Goal: Entertainment & Leisure: Browse casually

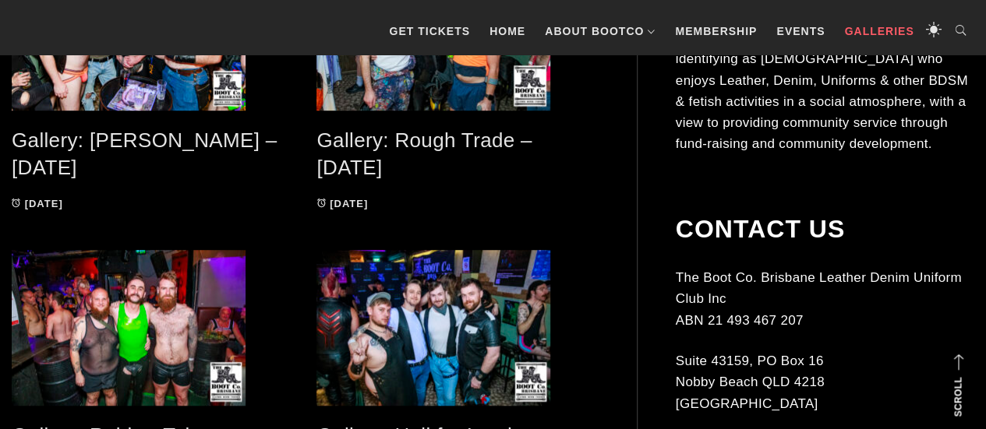
scroll to position [336, 0]
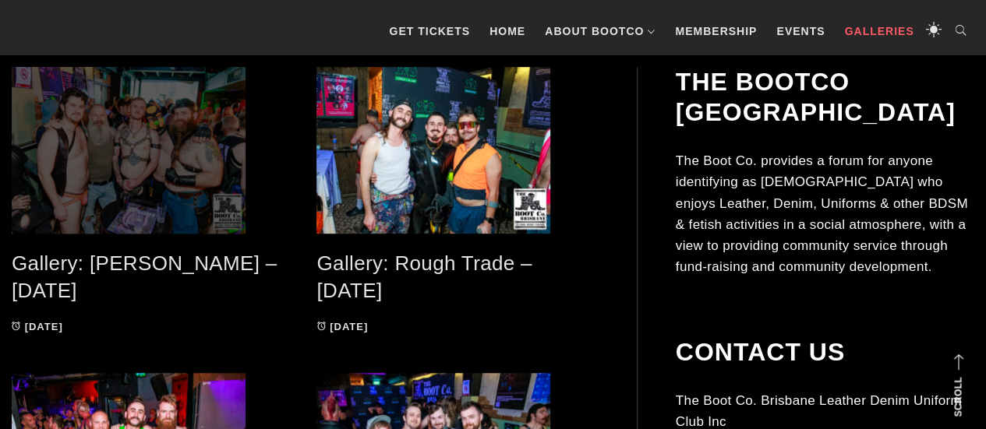
click at [179, 153] on span at bounding box center [152, 150] width 281 height 167
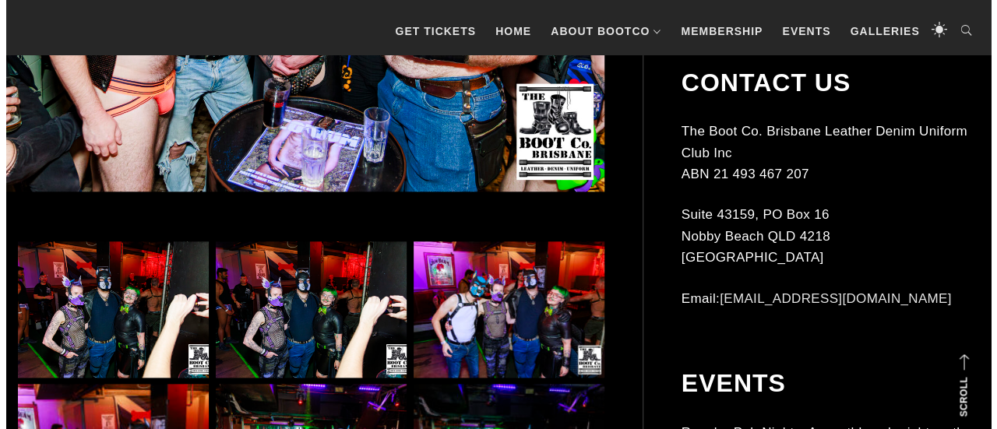
scroll to position [680, 0]
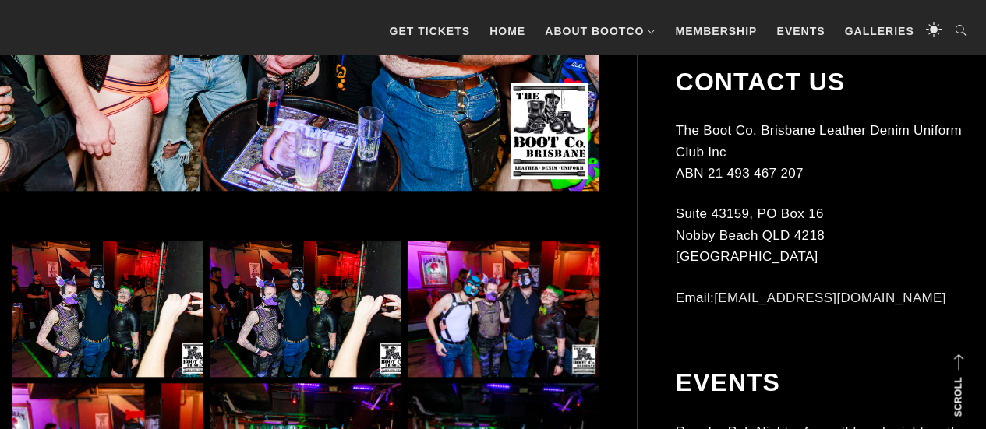
click at [84, 318] on img at bounding box center [107, 309] width 191 height 136
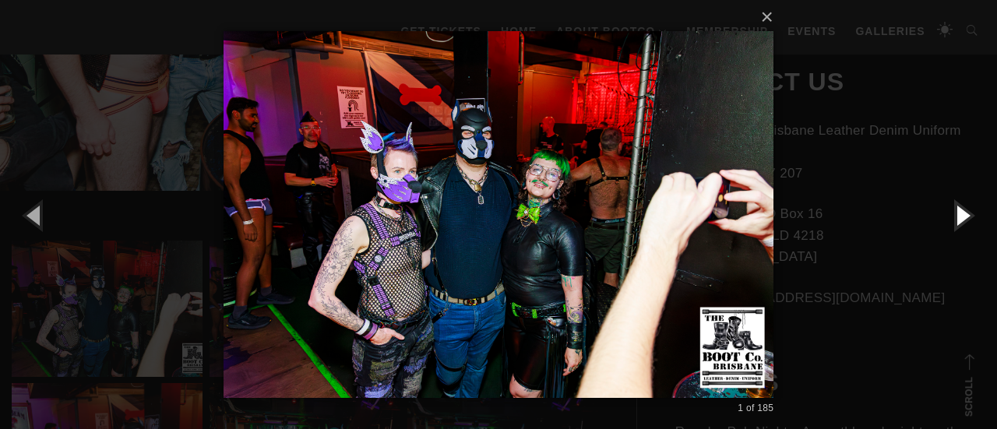
click at [975, 210] on button "button" at bounding box center [962, 215] width 70 height 86
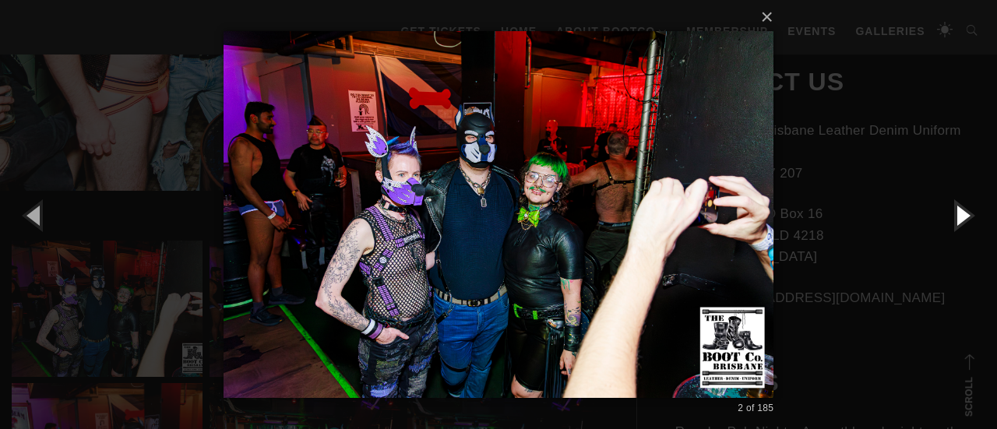
click at [975, 210] on button "button" at bounding box center [962, 215] width 70 height 86
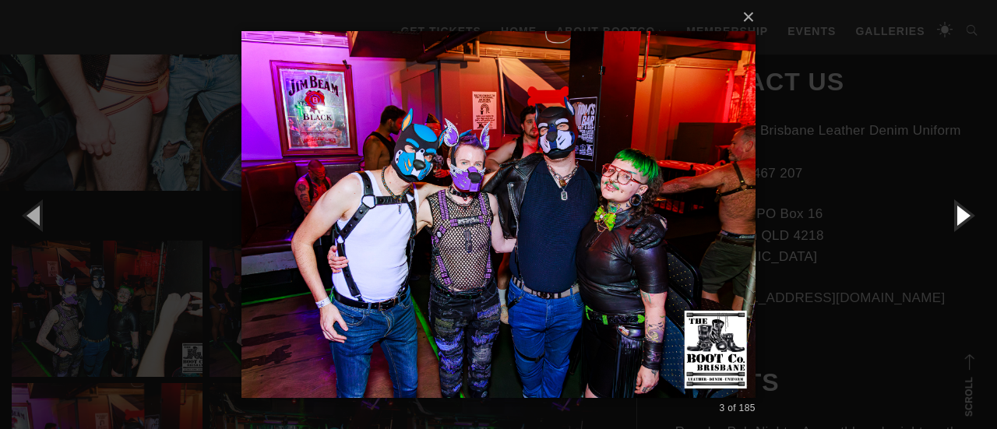
click at [975, 210] on button "button" at bounding box center [962, 215] width 70 height 86
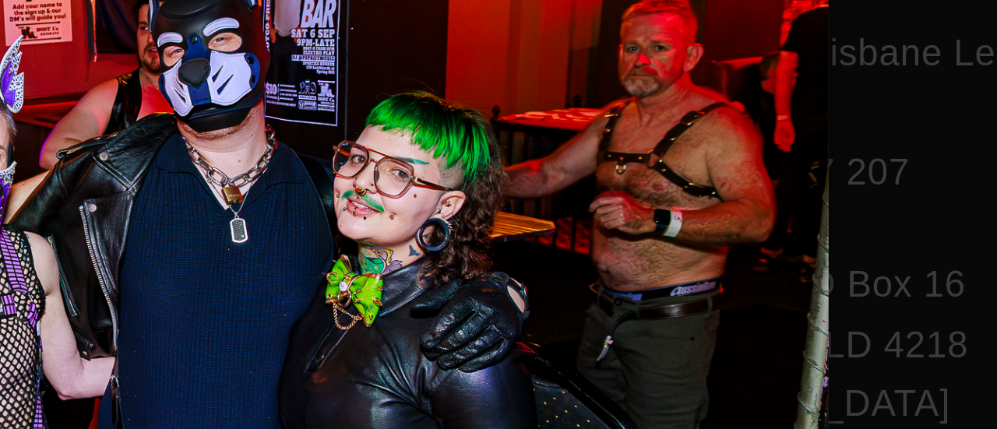
scroll to position [679, 0]
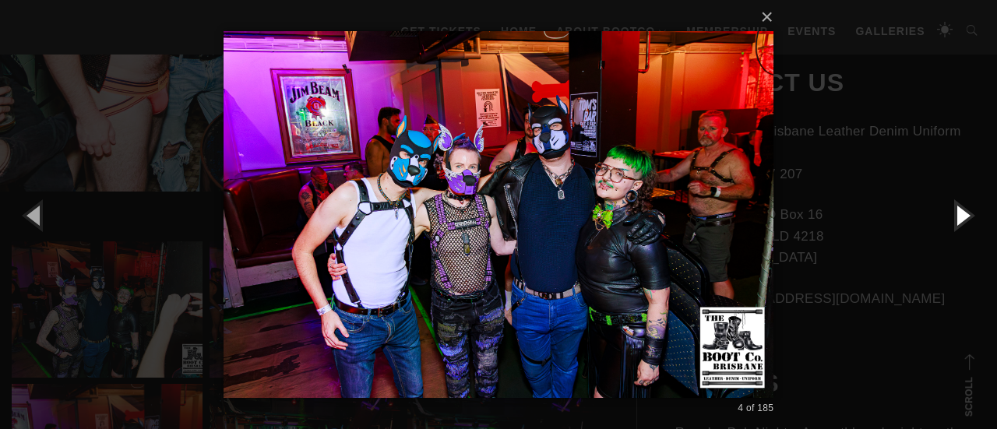
click at [958, 222] on button "button" at bounding box center [962, 215] width 70 height 86
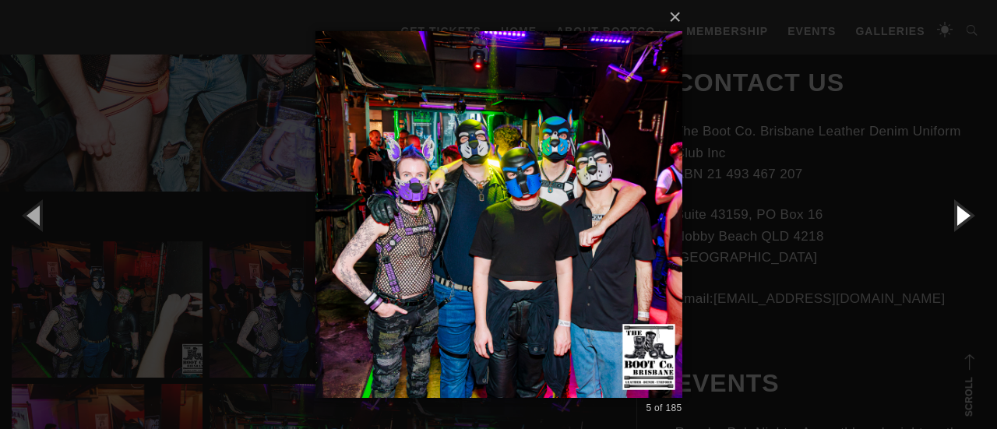
click at [958, 222] on button "button" at bounding box center [962, 215] width 70 height 86
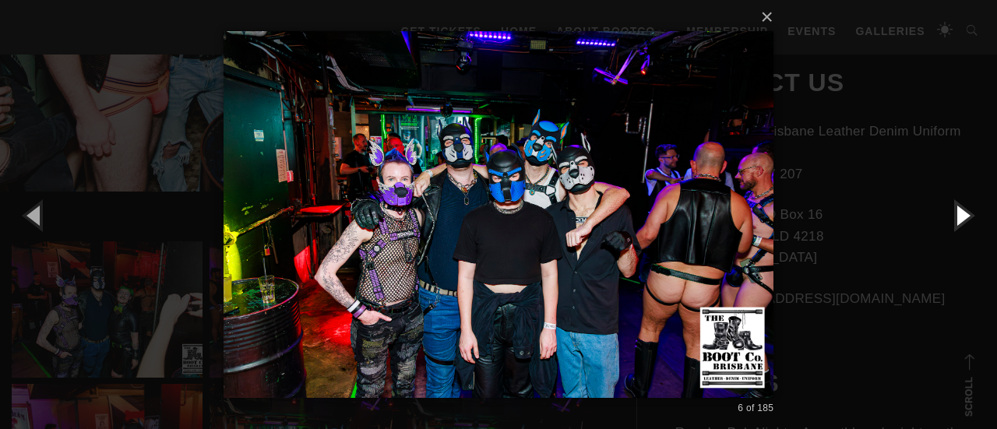
click at [958, 222] on button "button" at bounding box center [962, 215] width 70 height 86
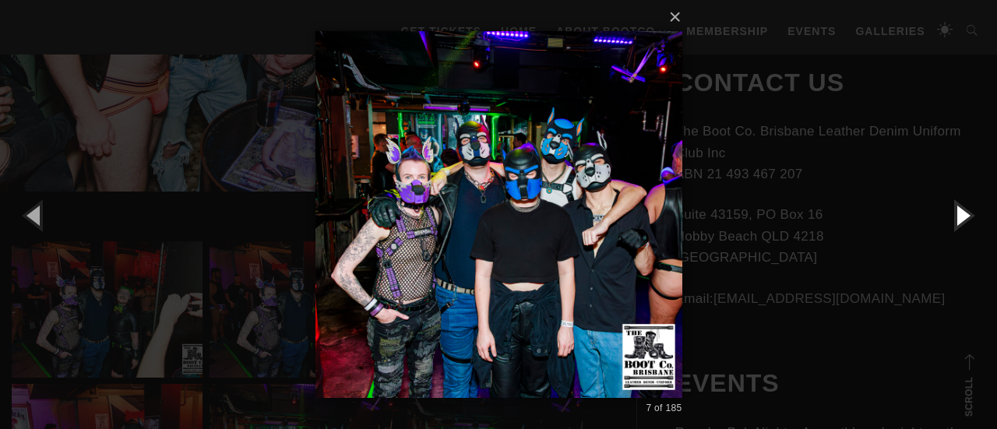
click at [958, 222] on button "button" at bounding box center [962, 215] width 70 height 86
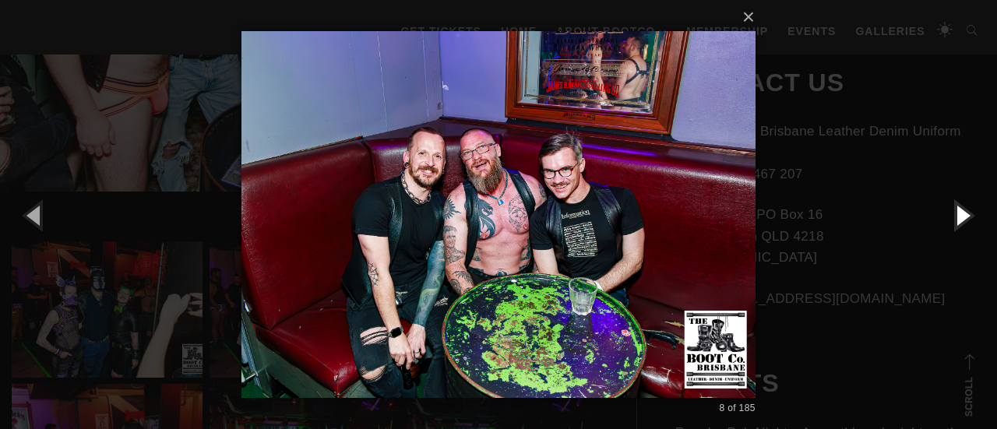
click at [975, 224] on button "button" at bounding box center [962, 215] width 70 height 86
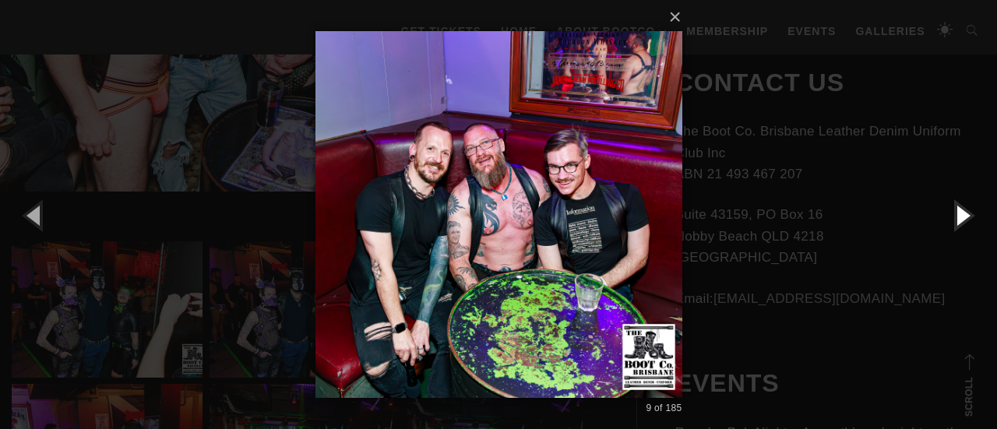
click at [975, 224] on button "button" at bounding box center [962, 215] width 70 height 86
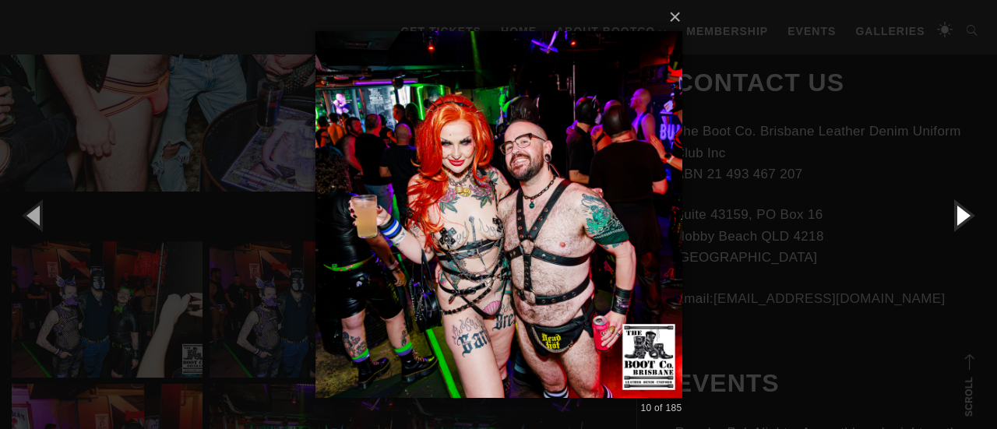
drag, startPoint x: 494, startPoint y: 323, endPoint x: 968, endPoint y: 207, distance: 488.5
click at [968, 207] on button "button" at bounding box center [962, 215] width 70 height 86
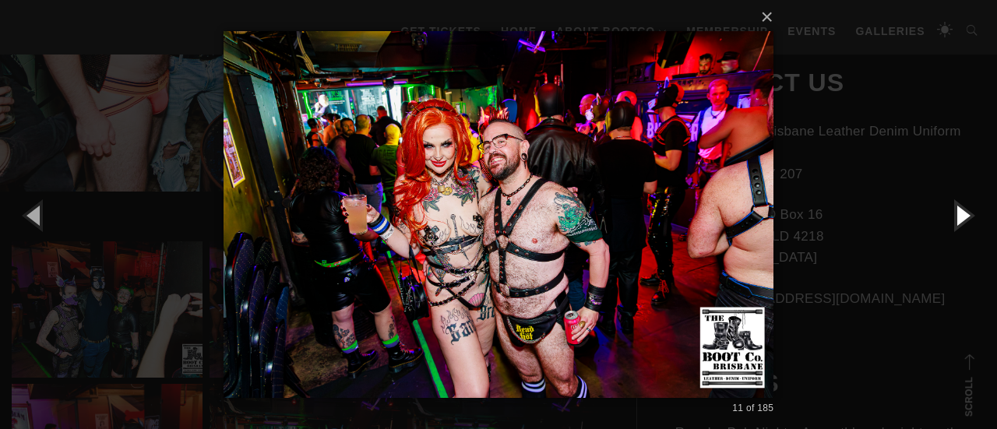
click at [968, 207] on button "button" at bounding box center [962, 215] width 70 height 86
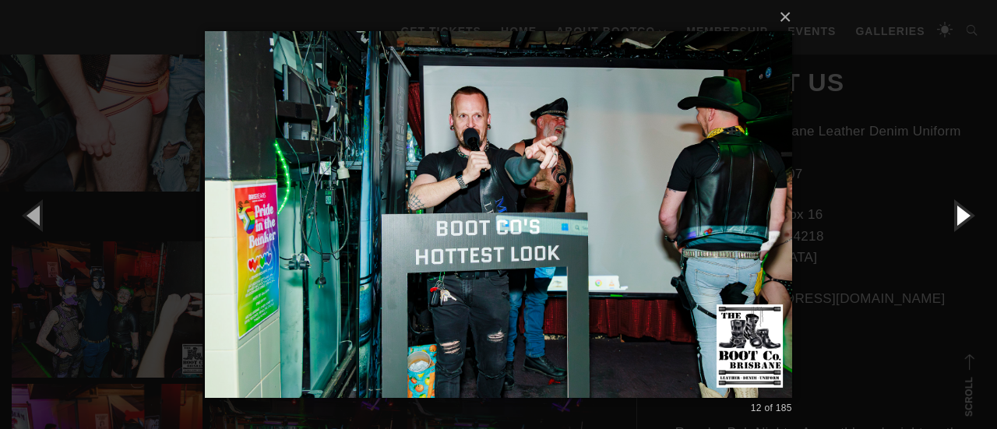
click at [968, 207] on button "button" at bounding box center [962, 215] width 70 height 86
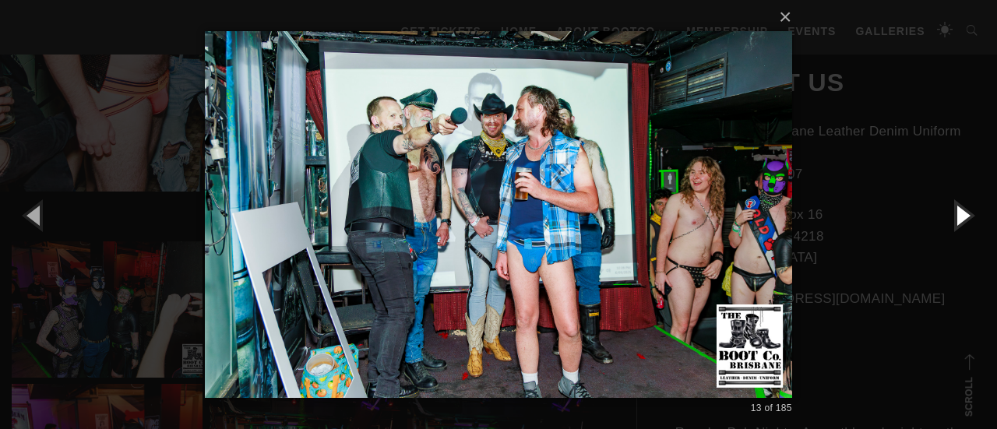
click at [966, 227] on button "button" at bounding box center [962, 215] width 70 height 86
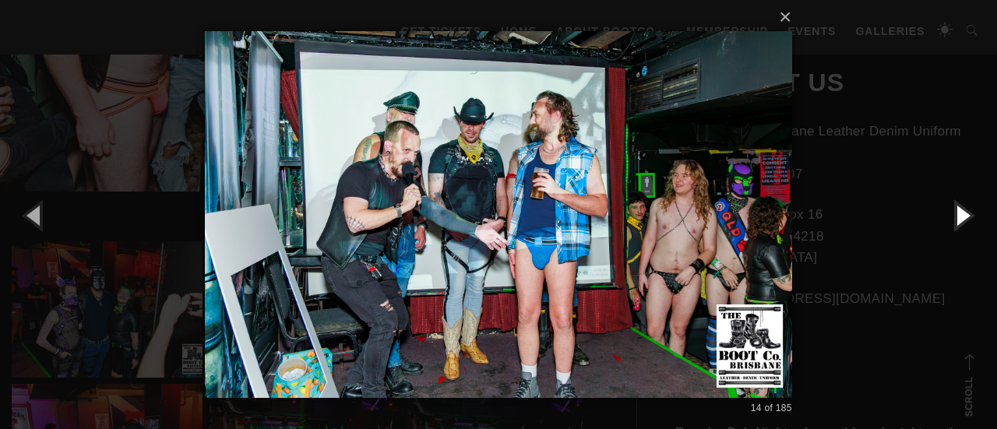
click at [966, 227] on button "button" at bounding box center [962, 215] width 70 height 86
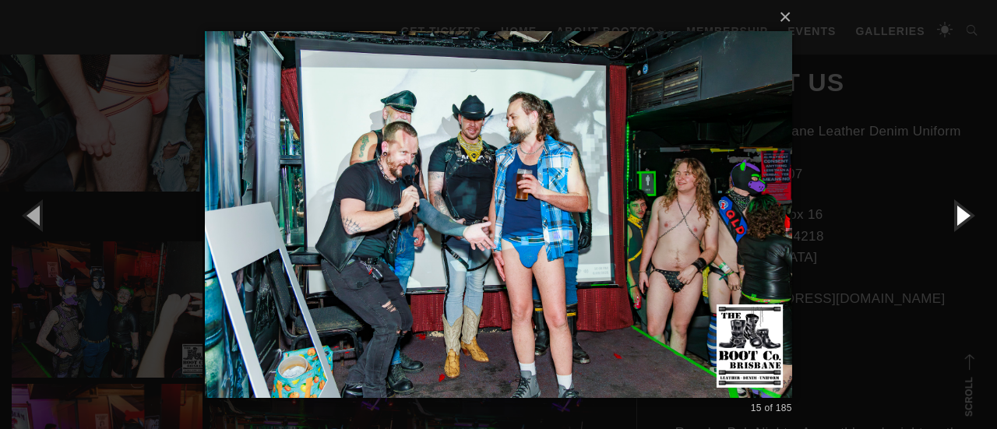
click at [966, 227] on button "button" at bounding box center [962, 215] width 70 height 86
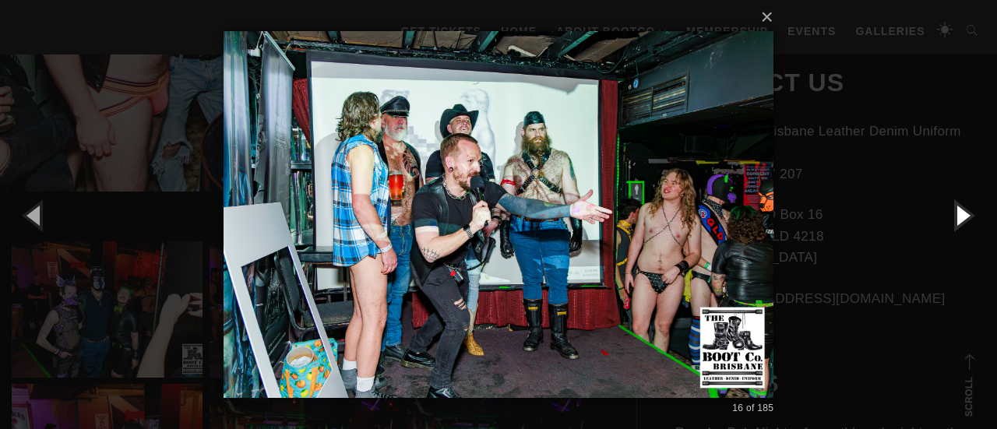
click at [966, 227] on button "button" at bounding box center [962, 215] width 70 height 86
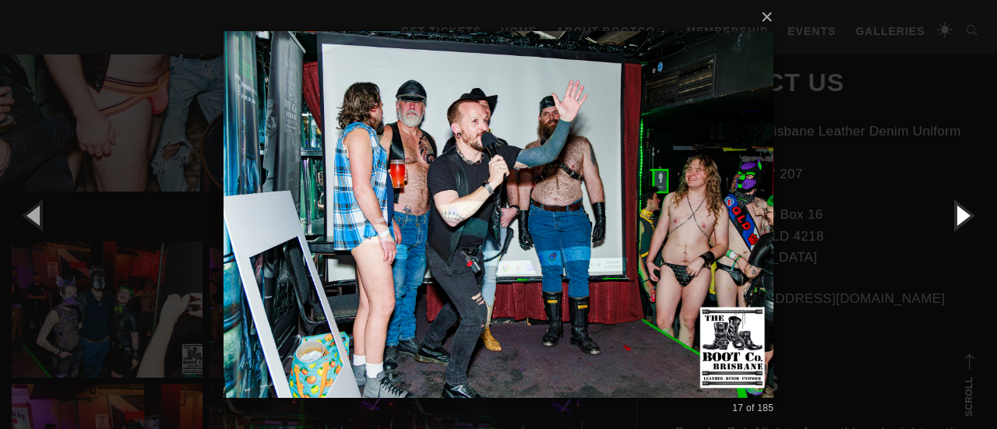
click at [966, 227] on button "button" at bounding box center [962, 215] width 70 height 86
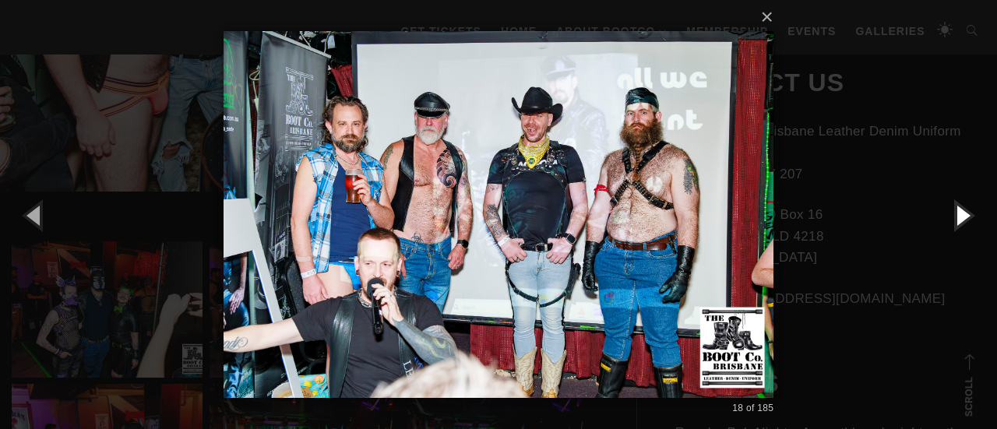
click at [966, 227] on button "button" at bounding box center [962, 215] width 70 height 86
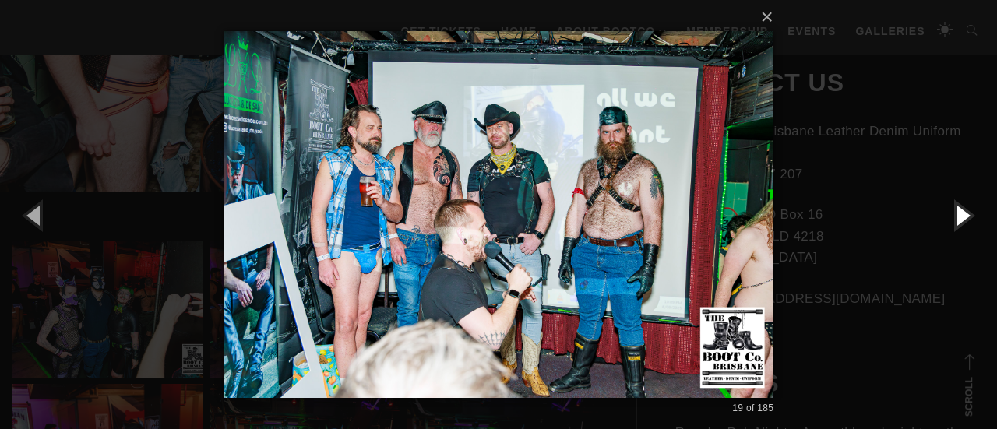
click at [966, 227] on button "button" at bounding box center [962, 215] width 70 height 86
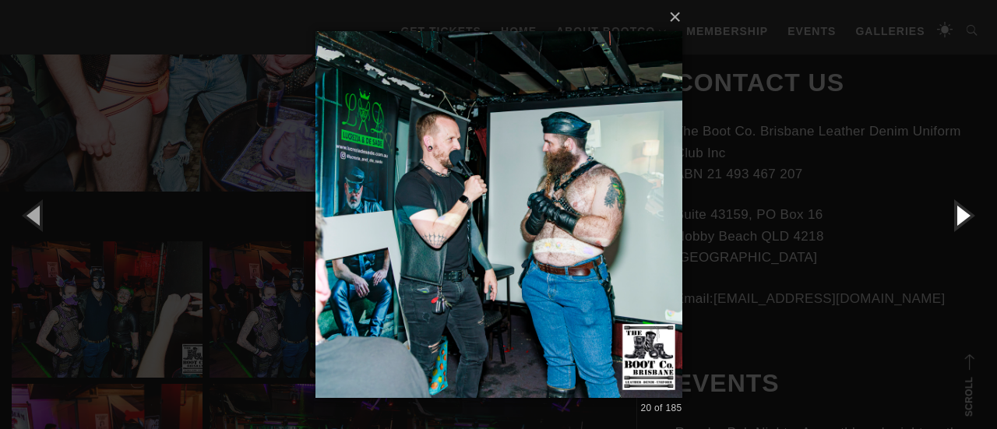
click at [966, 227] on button "button" at bounding box center [962, 215] width 70 height 86
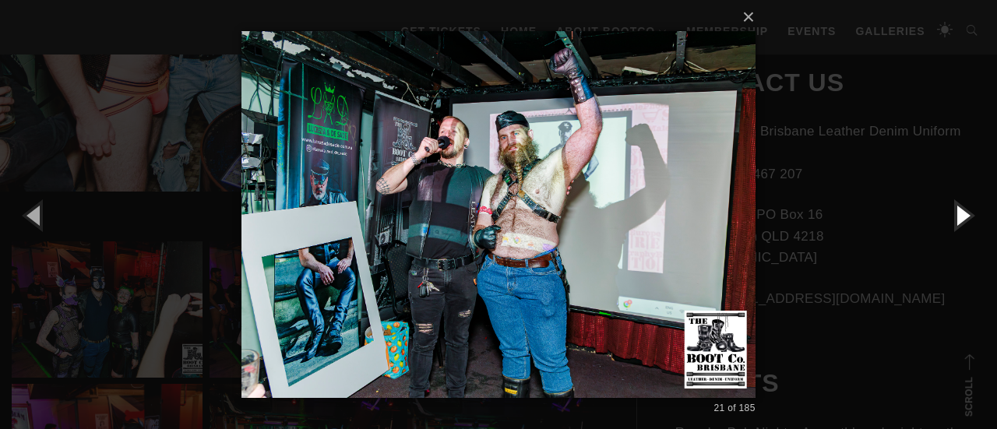
click at [966, 227] on button "button" at bounding box center [962, 215] width 70 height 86
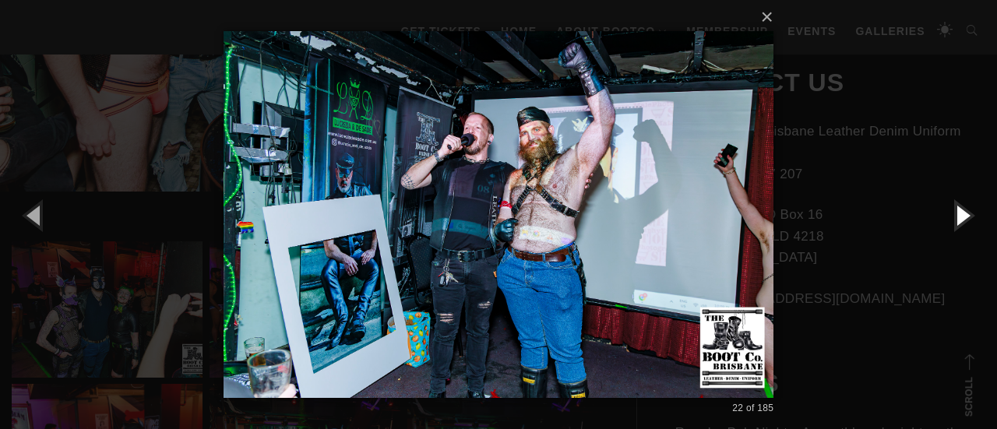
click at [966, 227] on button "button" at bounding box center [962, 215] width 70 height 86
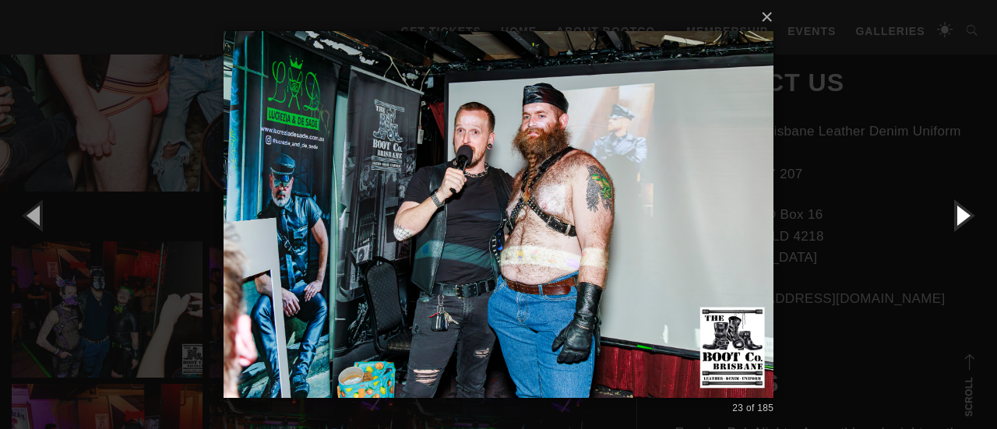
click at [966, 227] on button "button" at bounding box center [962, 215] width 70 height 86
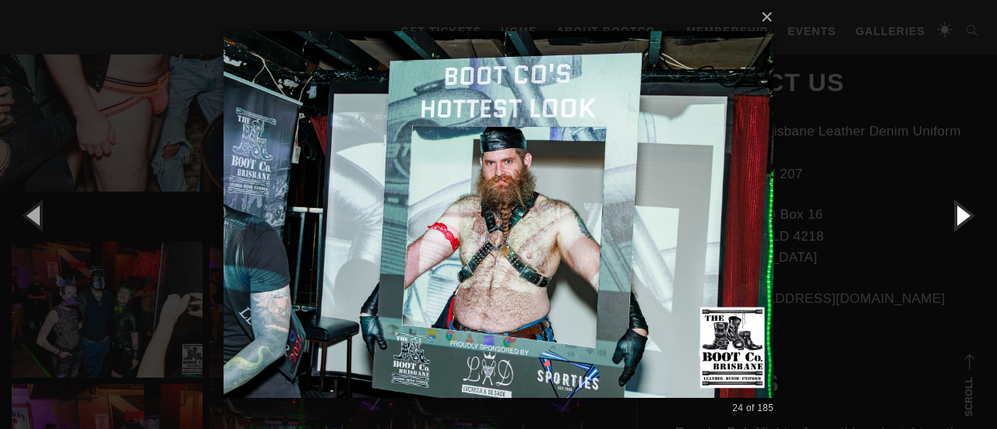
click at [966, 227] on button "button" at bounding box center [962, 215] width 70 height 86
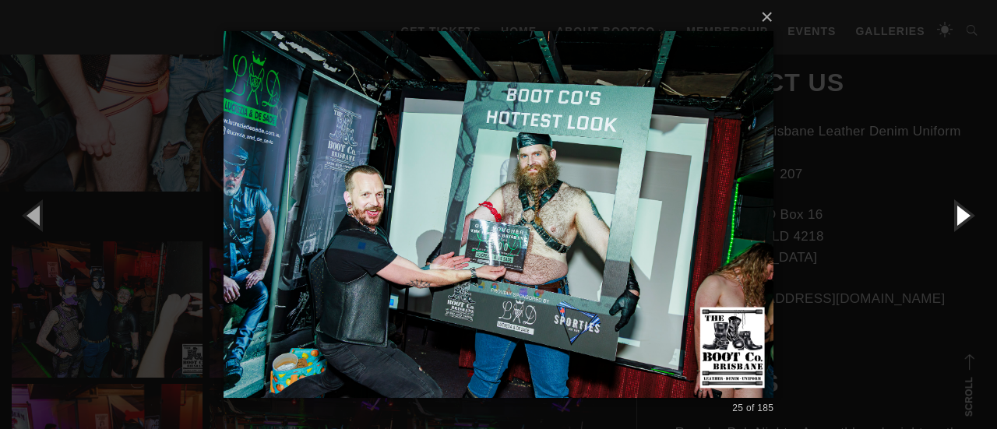
click at [966, 227] on button "button" at bounding box center [962, 215] width 70 height 86
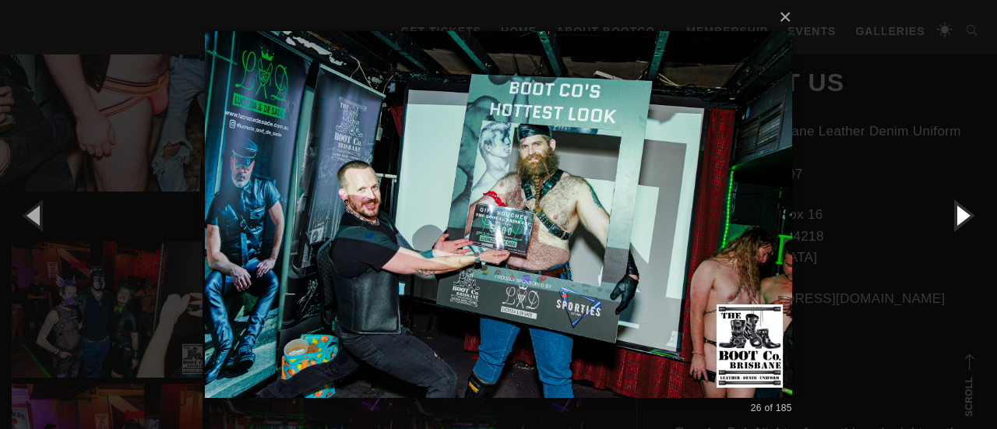
click at [966, 227] on button "button" at bounding box center [962, 215] width 70 height 86
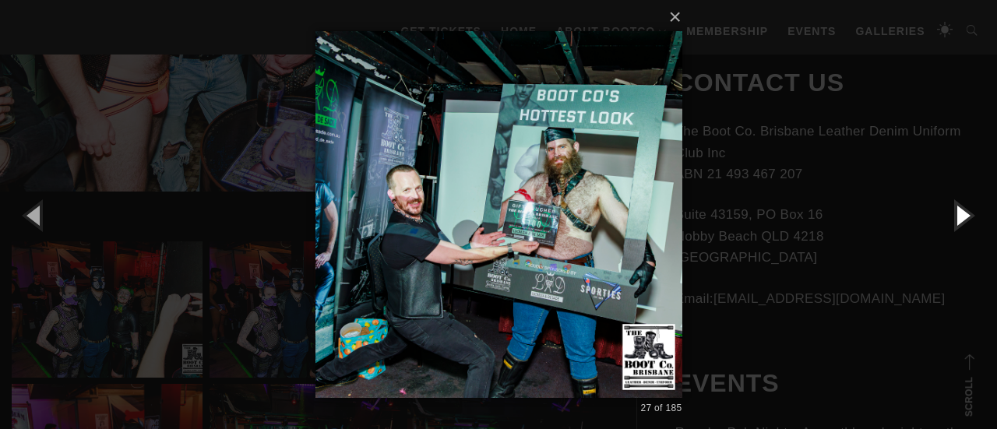
click at [963, 206] on button "button" at bounding box center [962, 215] width 70 height 86
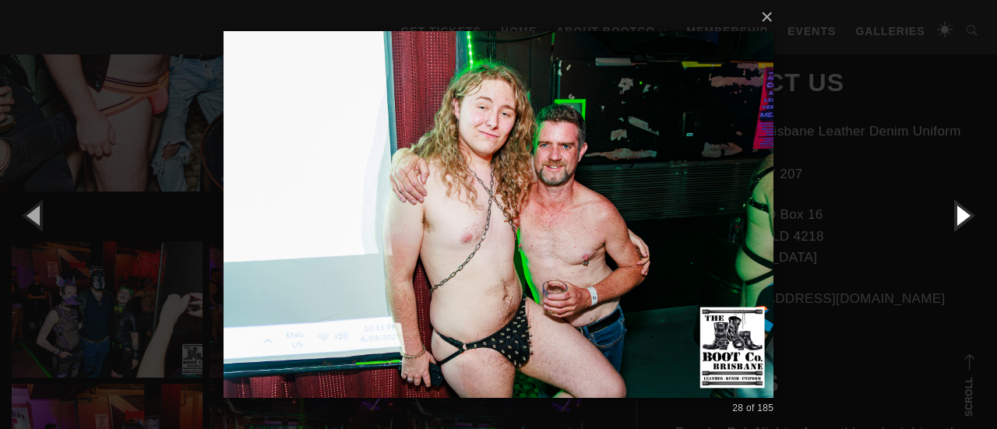
click at [963, 206] on button "button" at bounding box center [962, 215] width 70 height 86
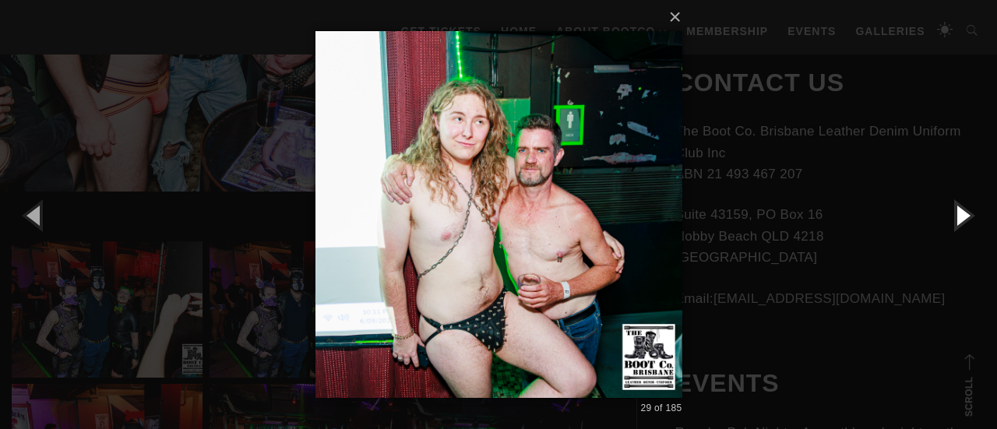
click at [963, 206] on button "button" at bounding box center [962, 215] width 70 height 86
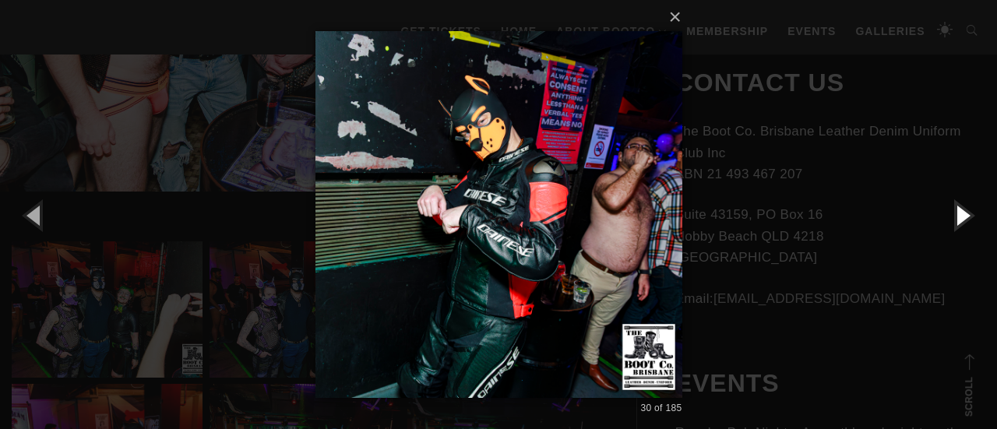
click at [963, 206] on button "button" at bounding box center [962, 215] width 70 height 86
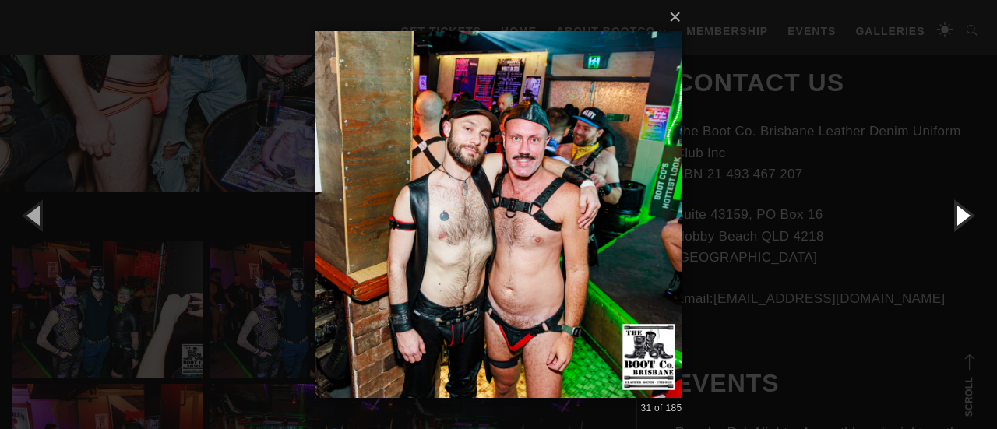
click at [963, 206] on button "button" at bounding box center [962, 215] width 70 height 86
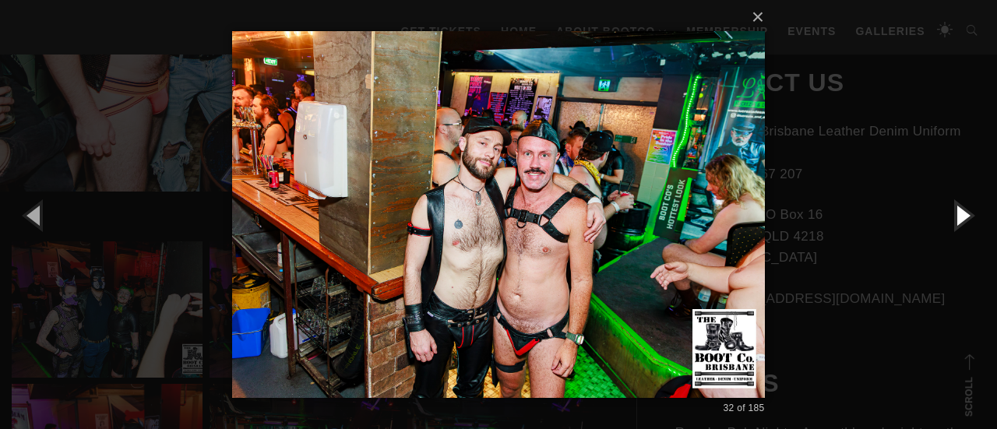
click at [963, 206] on button "button" at bounding box center [962, 215] width 70 height 86
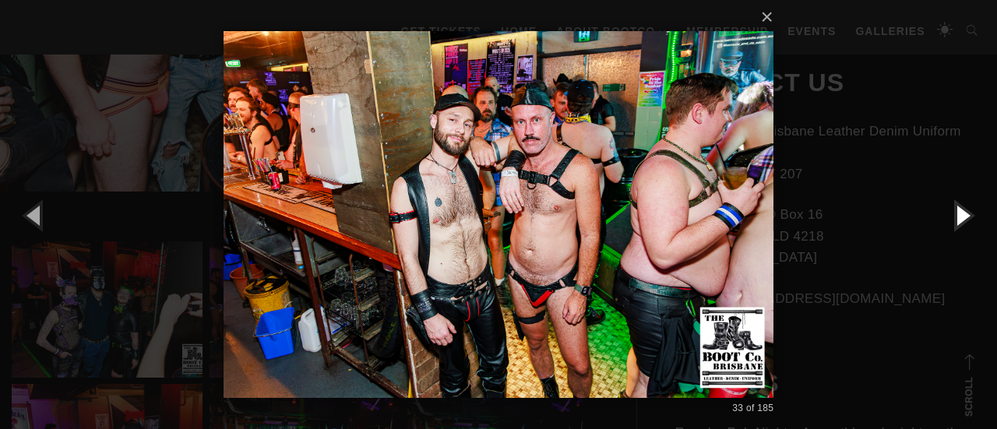
click at [953, 219] on button "button" at bounding box center [962, 215] width 70 height 86
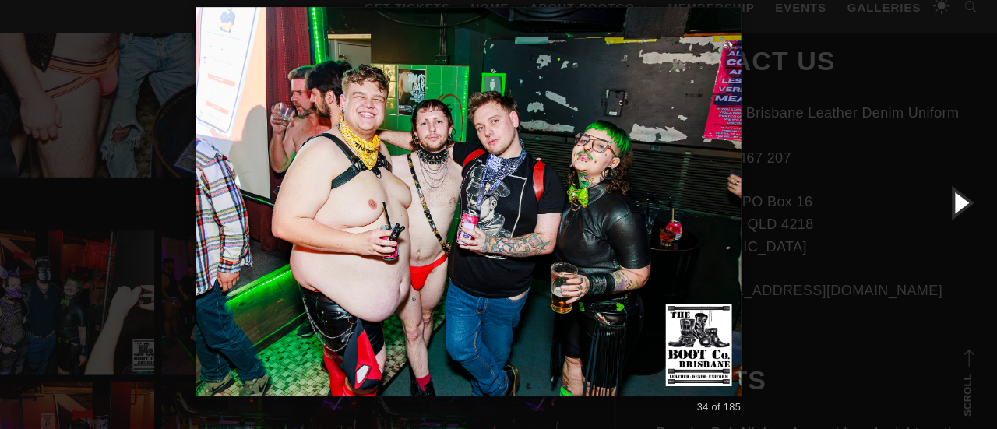
scroll to position [679, 0]
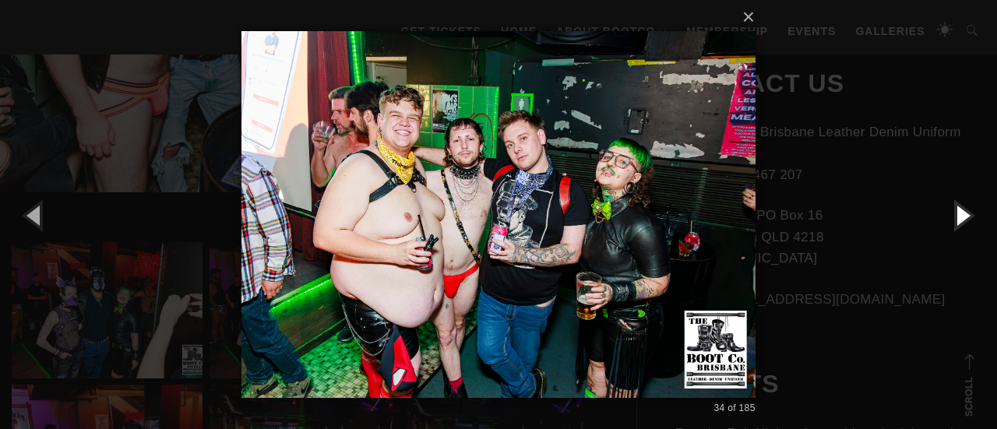
click at [966, 216] on button "button" at bounding box center [962, 215] width 70 height 86
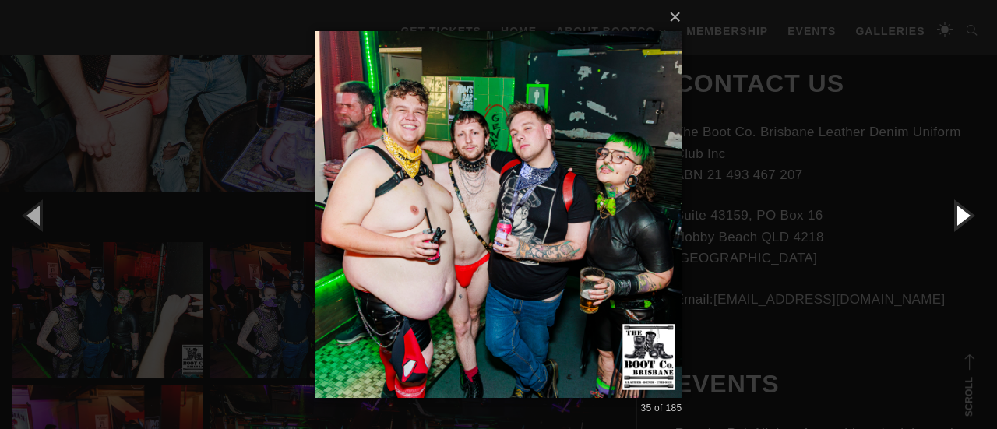
click at [966, 216] on button "button" at bounding box center [962, 215] width 70 height 86
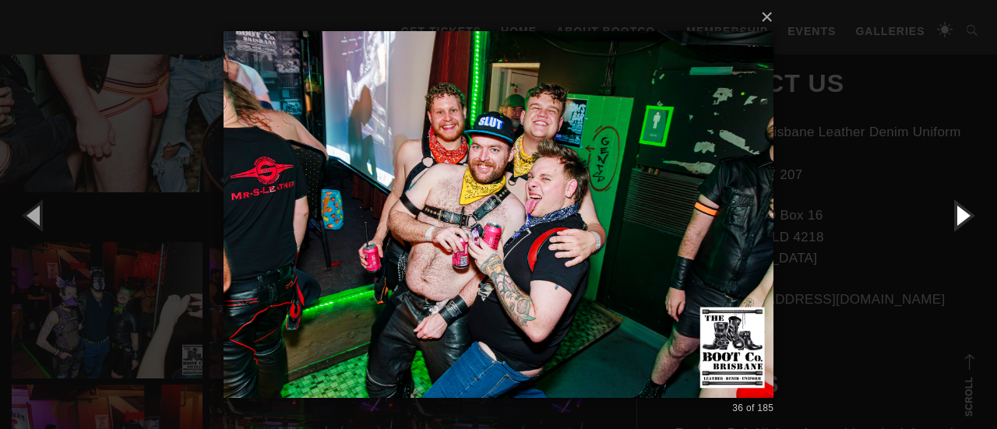
click at [966, 216] on button "button" at bounding box center [962, 215] width 70 height 86
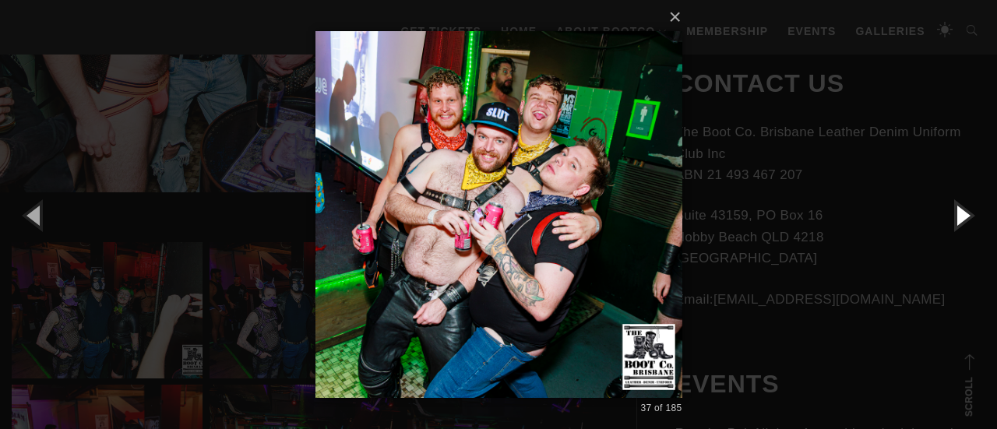
click at [966, 216] on button "button" at bounding box center [962, 215] width 70 height 86
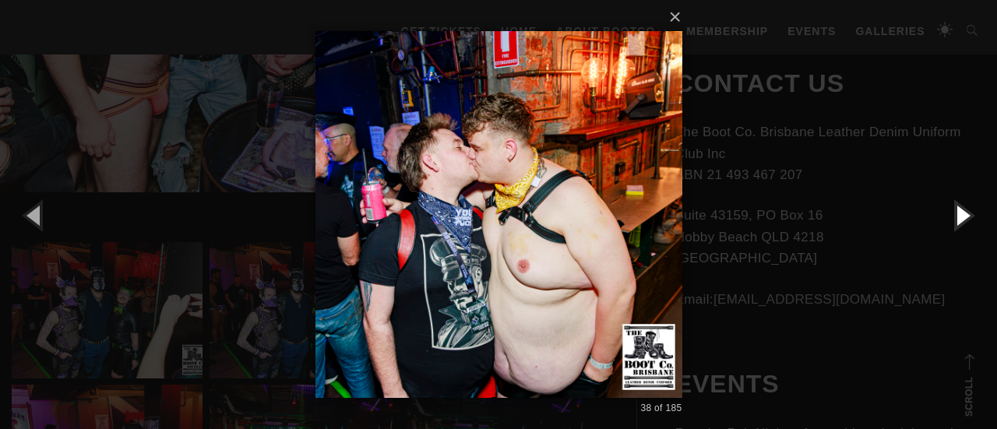
click at [966, 216] on button "button" at bounding box center [962, 215] width 70 height 86
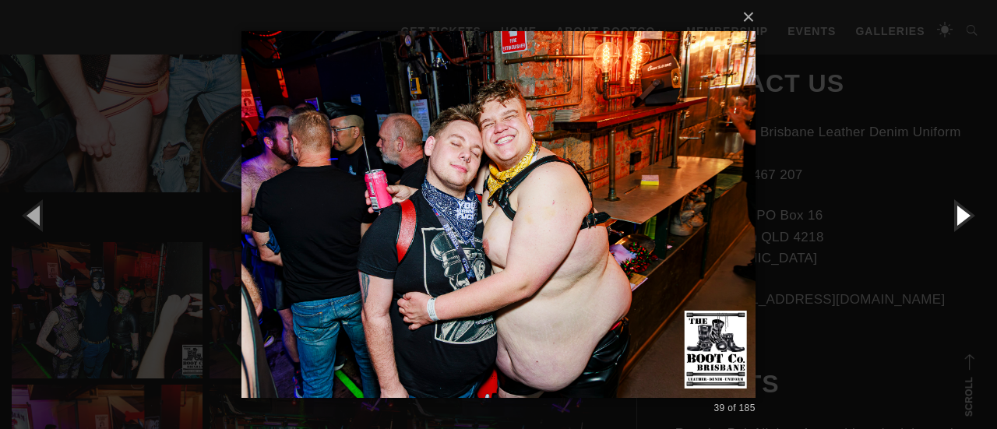
click at [966, 216] on button "button" at bounding box center [962, 215] width 70 height 86
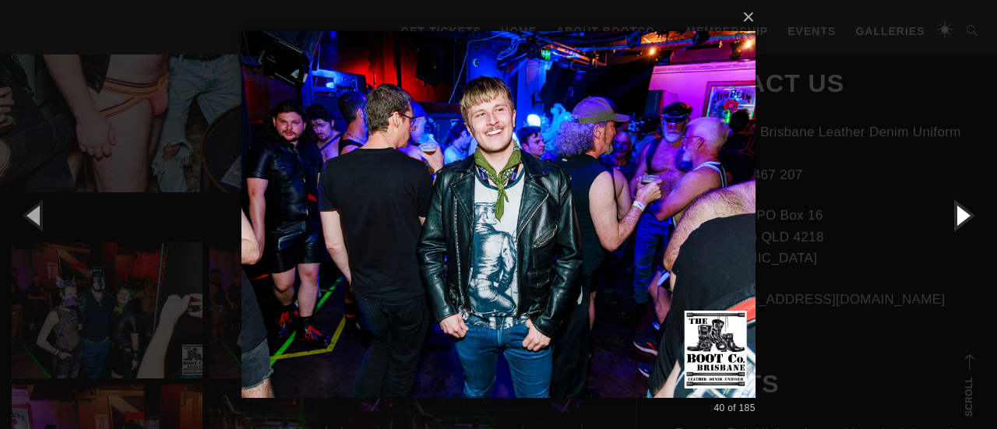
click at [963, 222] on button "button" at bounding box center [962, 215] width 70 height 86
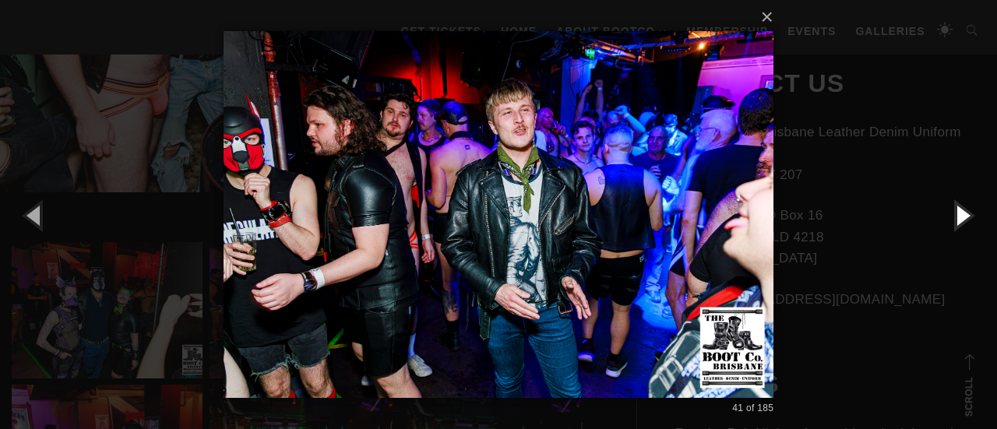
click at [963, 222] on button "button" at bounding box center [962, 215] width 70 height 86
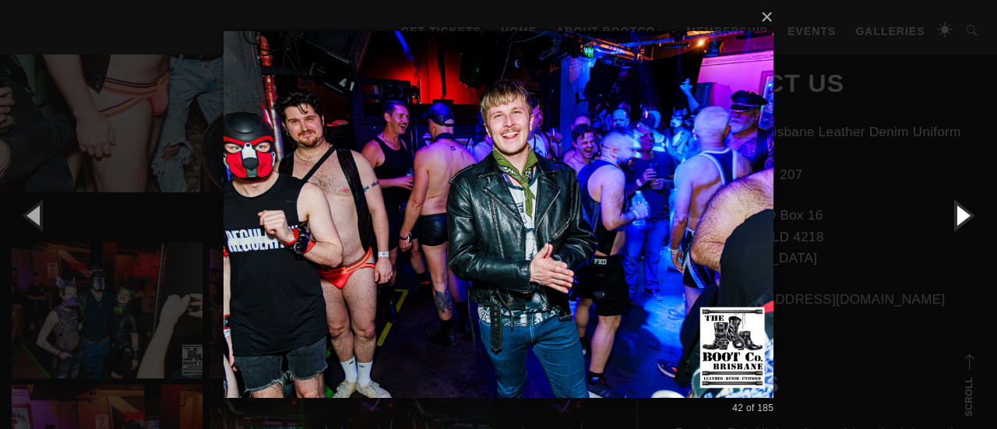
click at [963, 222] on button "button" at bounding box center [962, 215] width 70 height 86
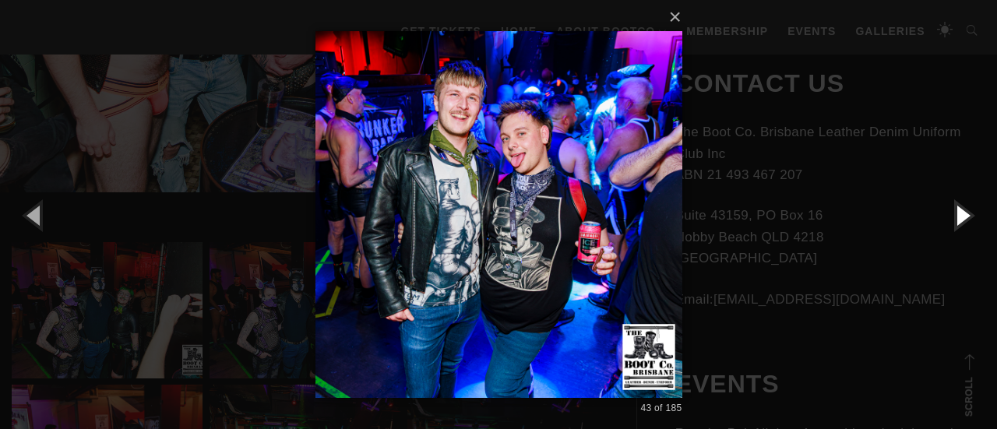
click at [963, 222] on button "button" at bounding box center [962, 215] width 70 height 86
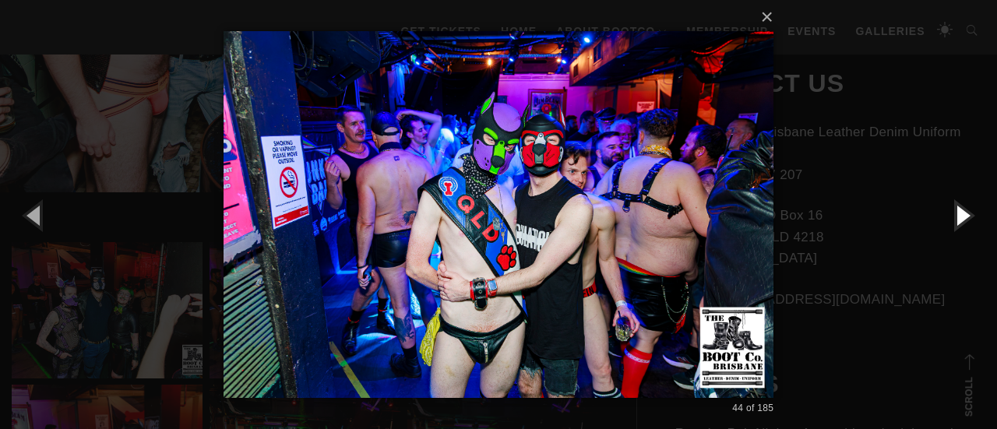
click at [963, 222] on button "button" at bounding box center [962, 215] width 70 height 86
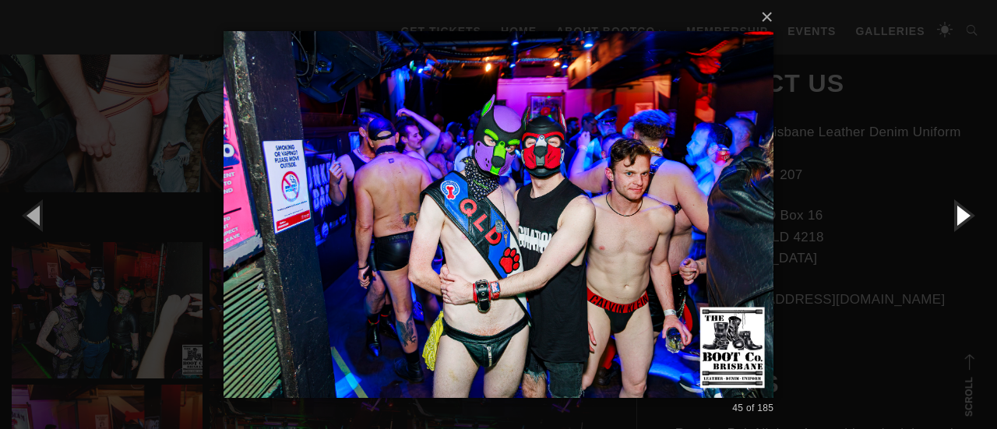
click at [960, 214] on button "button" at bounding box center [962, 215] width 70 height 86
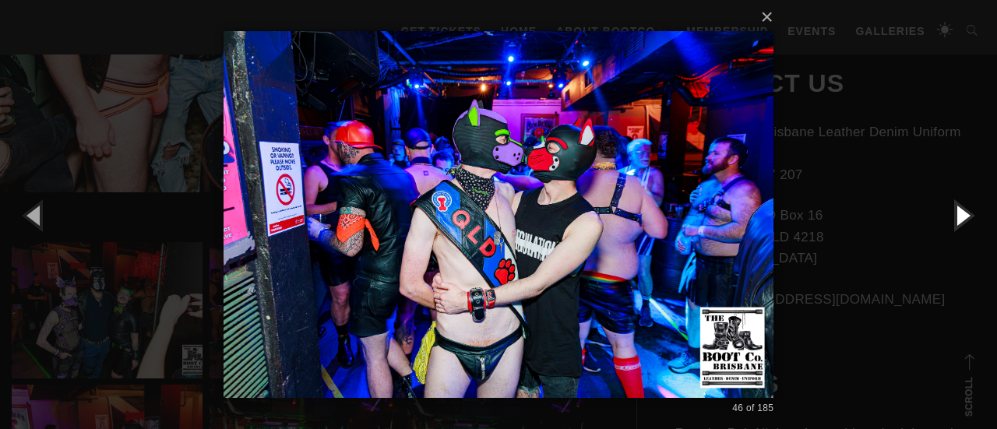
click at [960, 214] on button "button" at bounding box center [962, 215] width 70 height 86
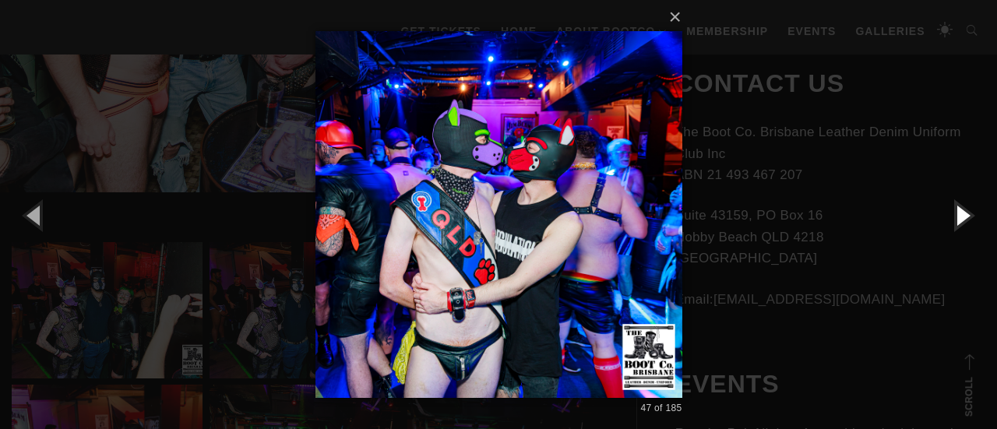
click at [960, 214] on button "button" at bounding box center [962, 215] width 70 height 86
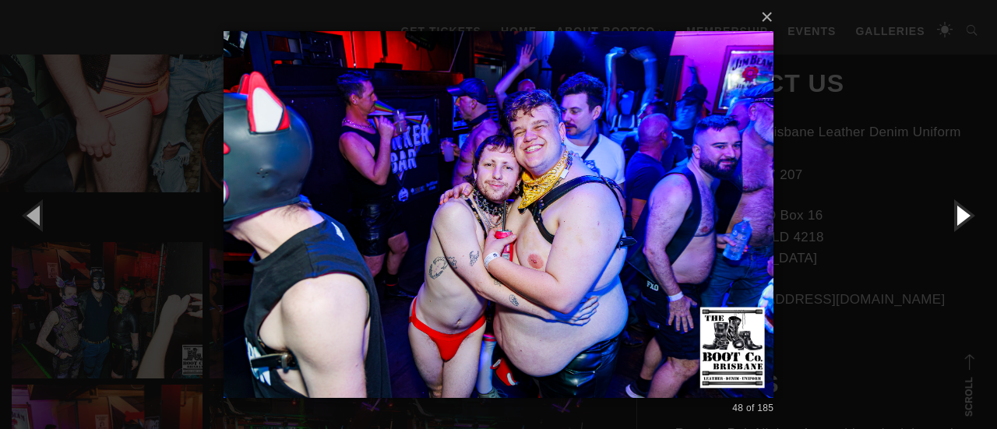
click at [960, 214] on button "button" at bounding box center [962, 215] width 70 height 86
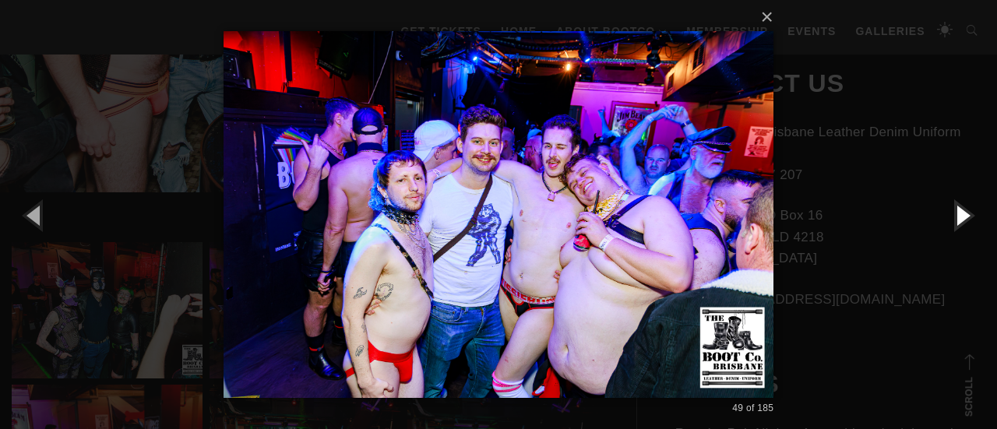
click at [960, 214] on button "button" at bounding box center [962, 215] width 70 height 86
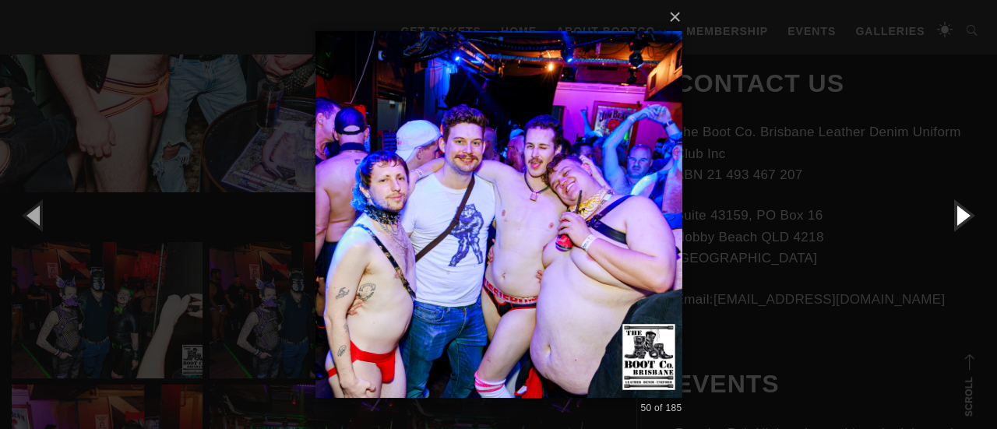
click at [960, 214] on button "button" at bounding box center [962, 215] width 70 height 86
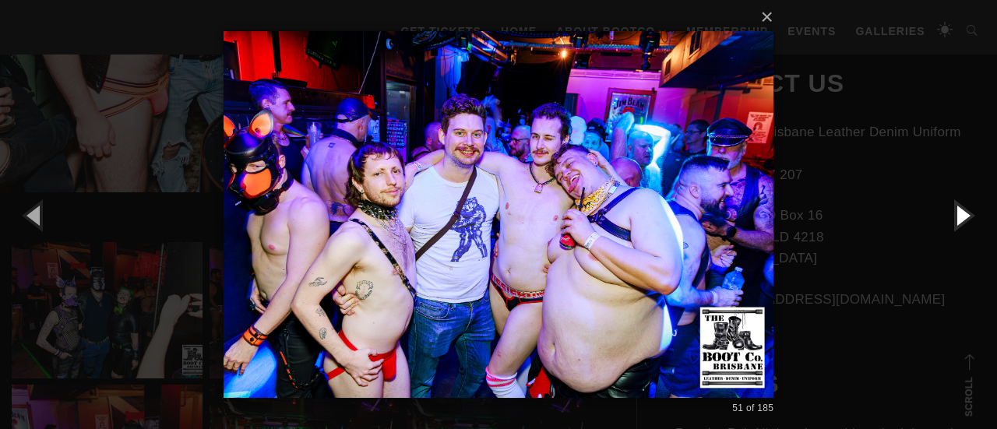
click at [960, 214] on button "button" at bounding box center [962, 215] width 70 height 86
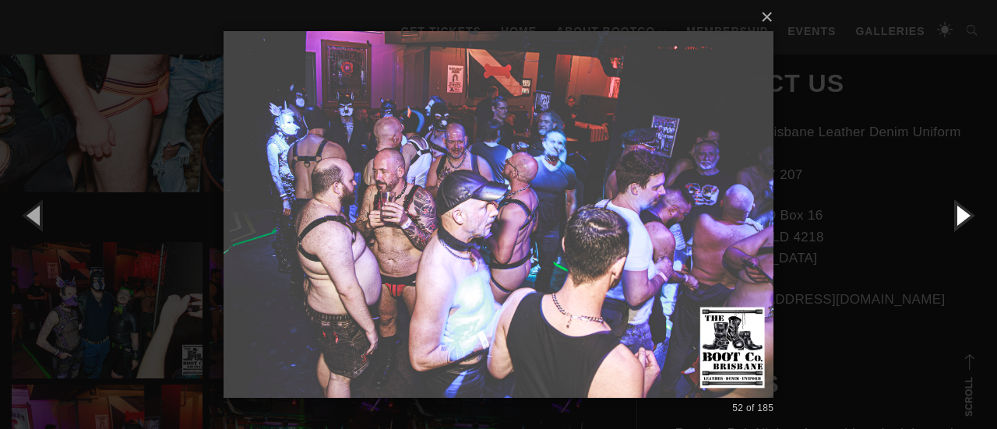
click at [960, 214] on button "button" at bounding box center [962, 215] width 70 height 86
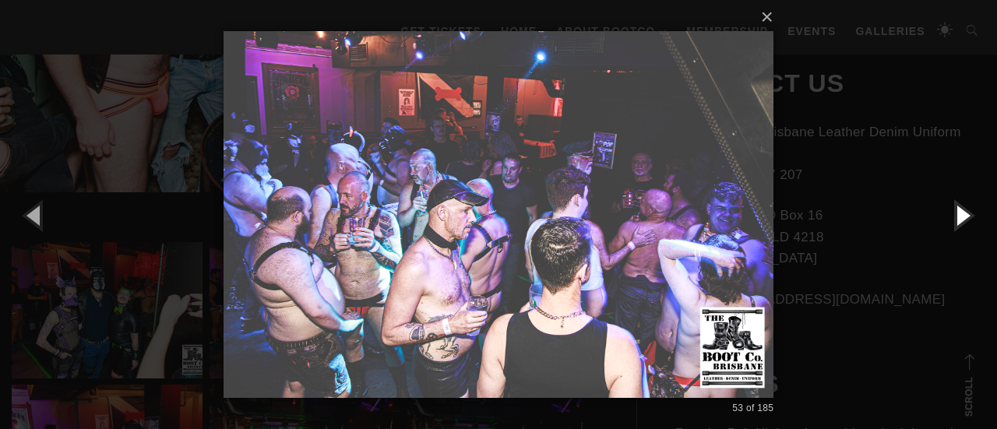
click at [960, 214] on button "button" at bounding box center [962, 215] width 70 height 86
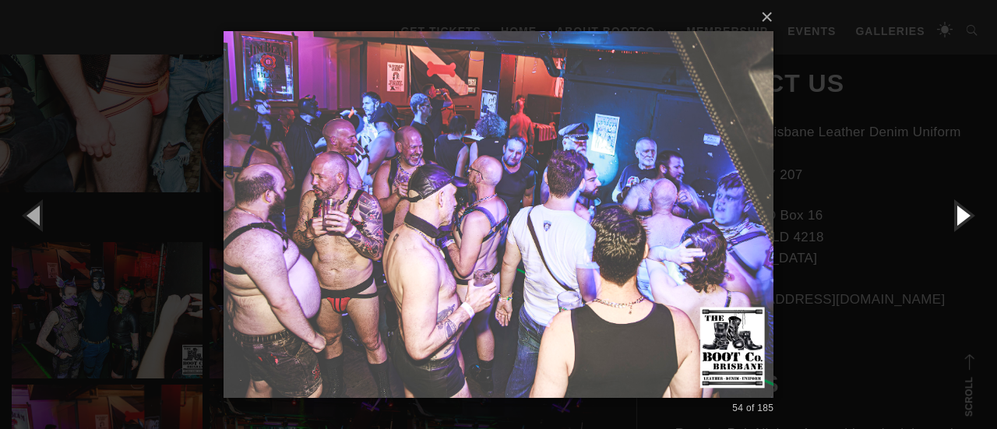
click at [960, 214] on button "button" at bounding box center [962, 215] width 70 height 86
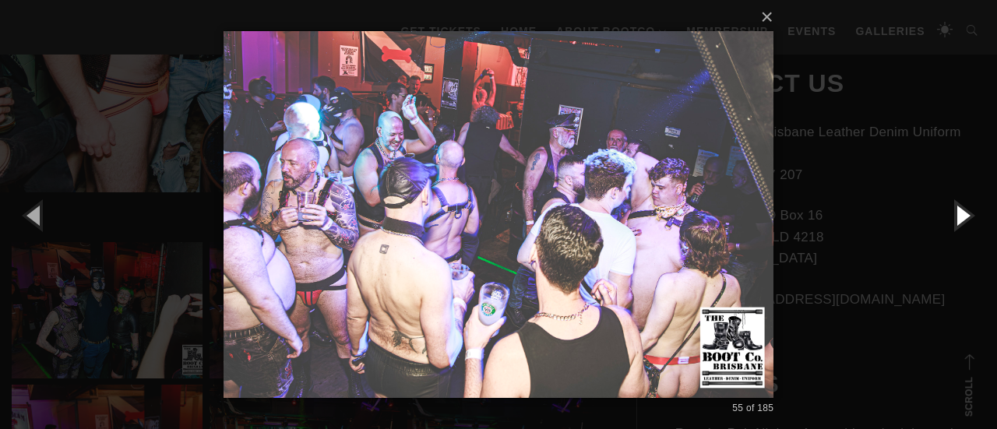
click at [960, 214] on button "button" at bounding box center [962, 215] width 70 height 86
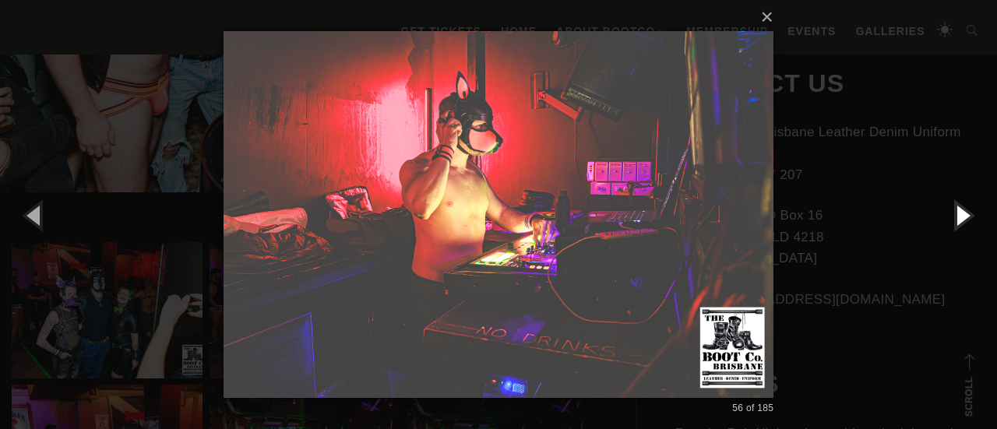
click at [960, 214] on button "button" at bounding box center [962, 215] width 70 height 86
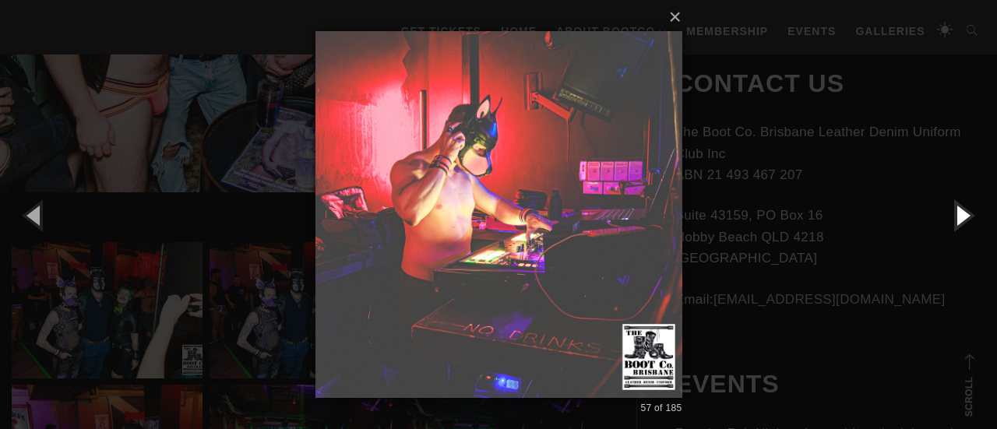
click at [960, 214] on button "button" at bounding box center [962, 215] width 70 height 86
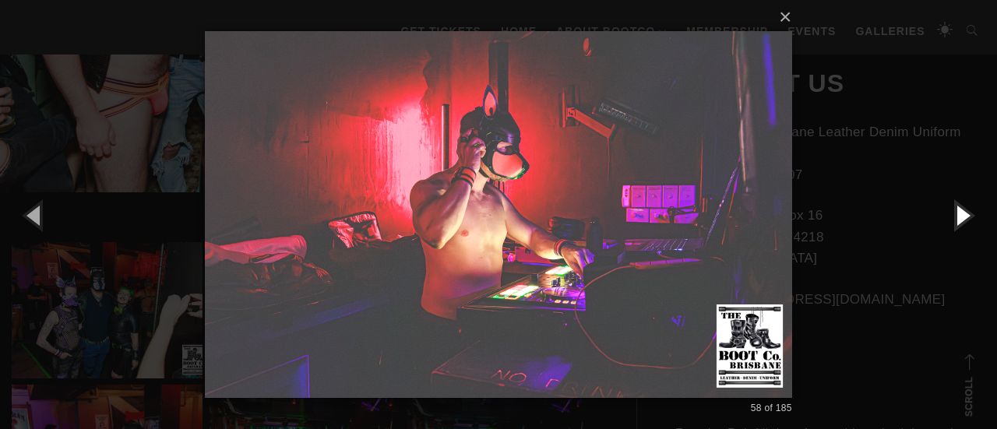
click at [960, 214] on button "button" at bounding box center [962, 215] width 70 height 86
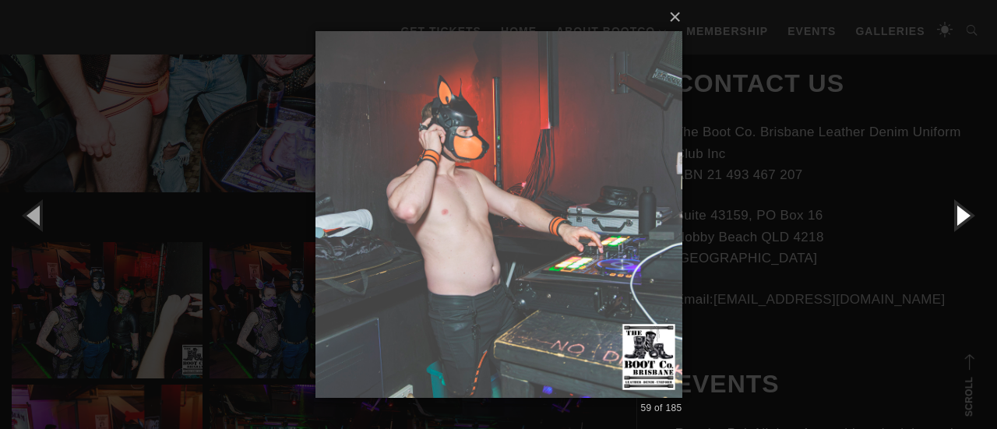
click at [960, 214] on button "button" at bounding box center [962, 215] width 70 height 86
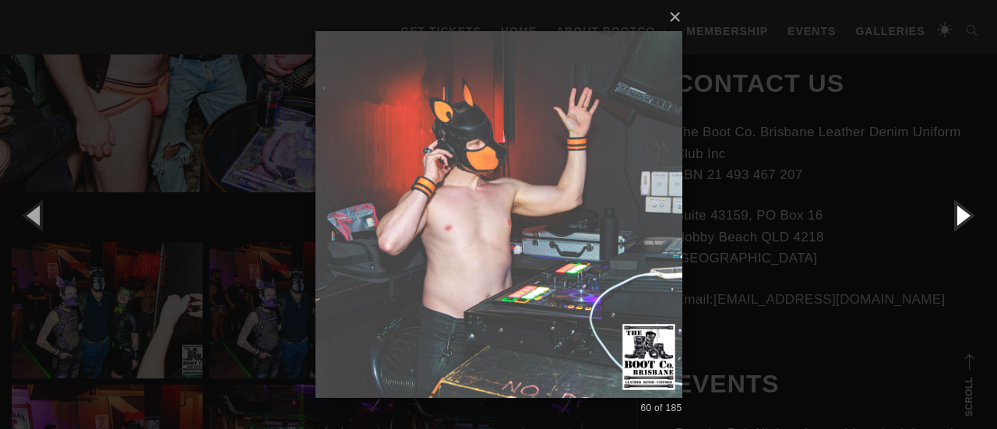
click at [960, 214] on button "button" at bounding box center [962, 215] width 70 height 86
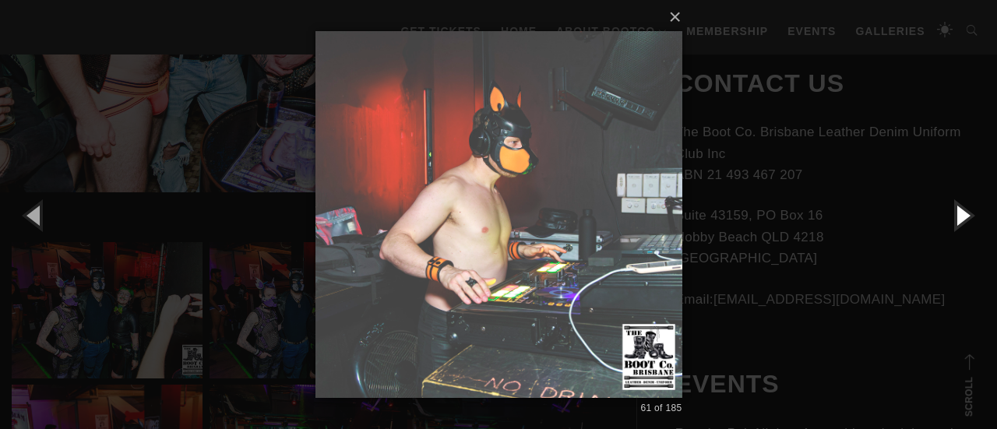
click at [960, 214] on button "button" at bounding box center [962, 215] width 70 height 86
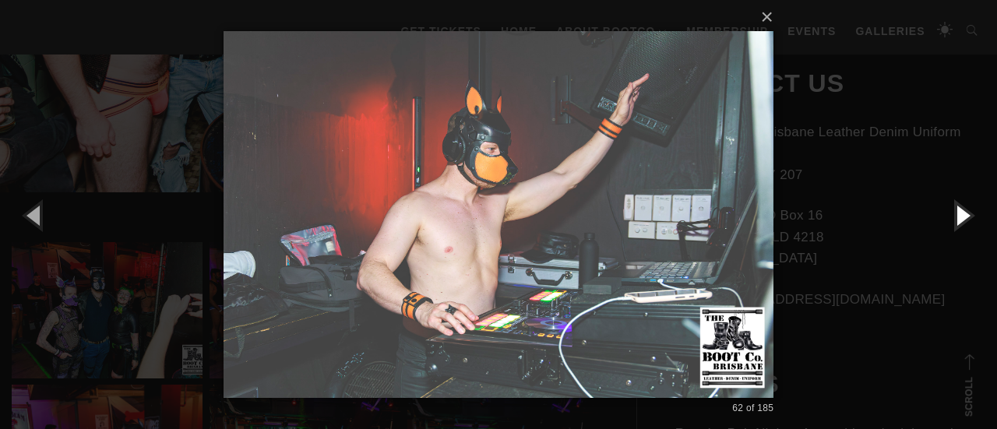
click at [960, 214] on button "button" at bounding box center [962, 215] width 70 height 86
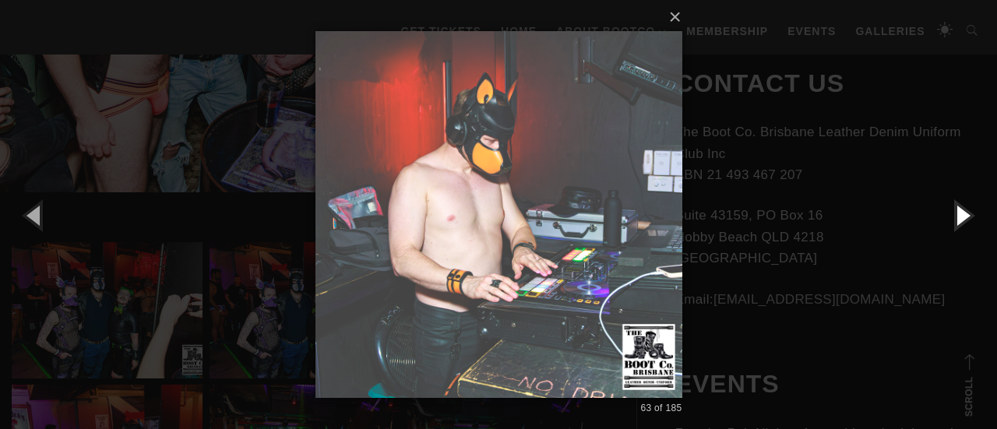
click at [960, 214] on button "button" at bounding box center [962, 215] width 70 height 86
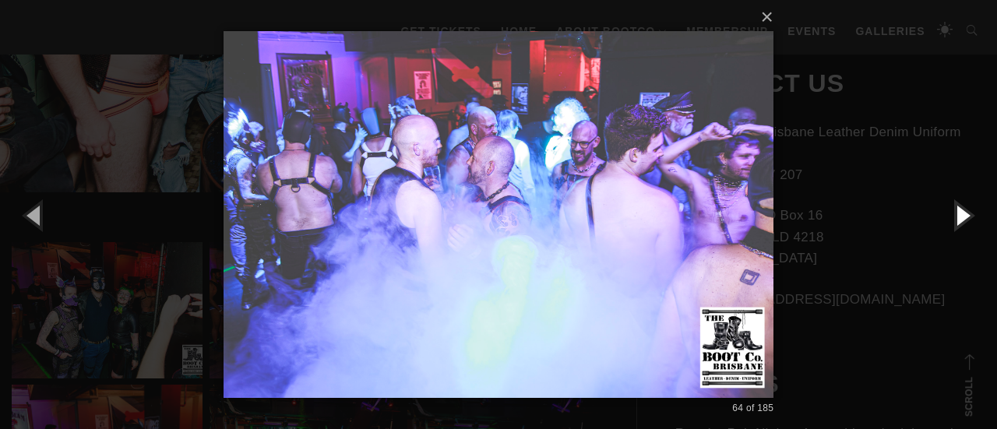
click at [960, 214] on button "button" at bounding box center [962, 215] width 70 height 86
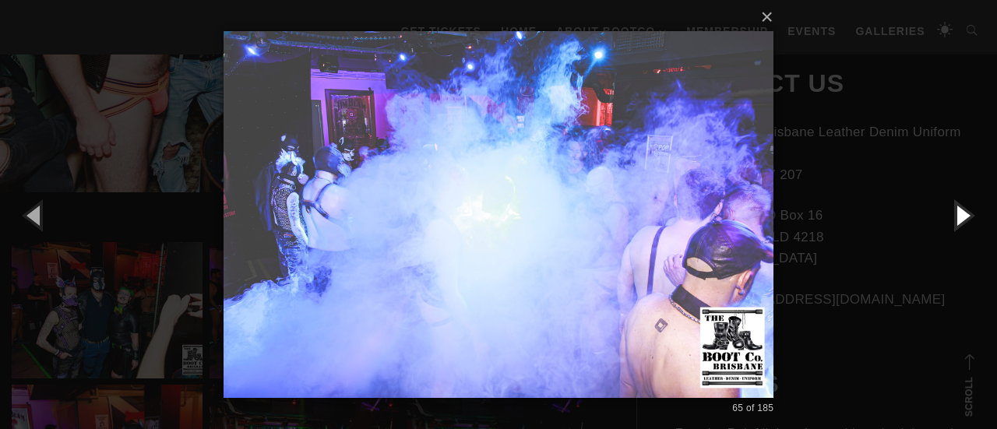
click at [960, 214] on button "button" at bounding box center [962, 215] width 70 height 86
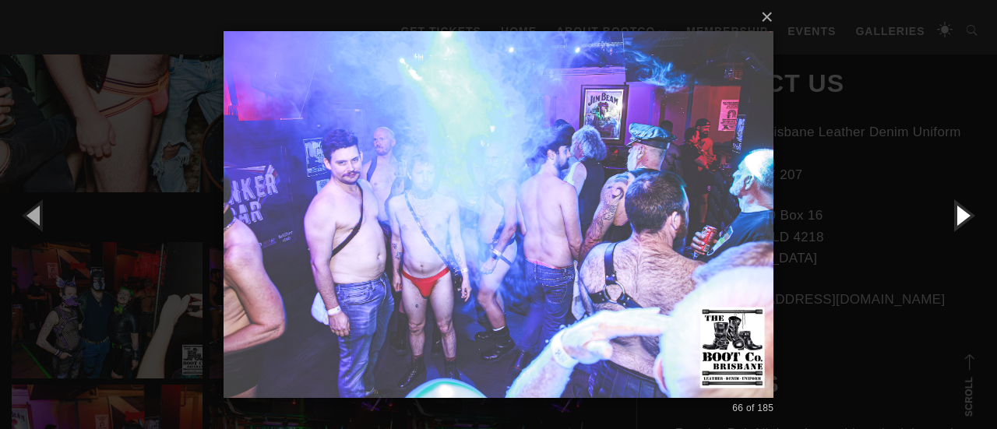
click at [960, 214] on button "button" at bounding box center [962, 215] width 70 height 86
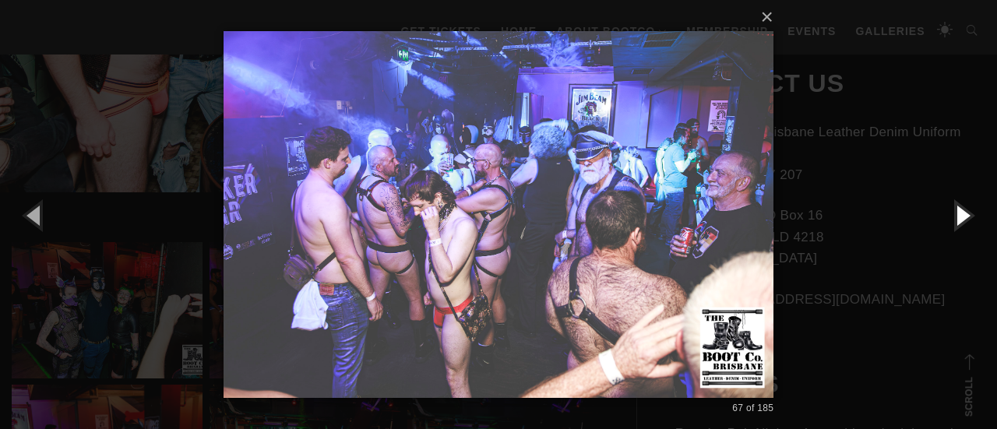
click at [960, 214] on button "button" at bounding box center [962, 215] width 70 height 86
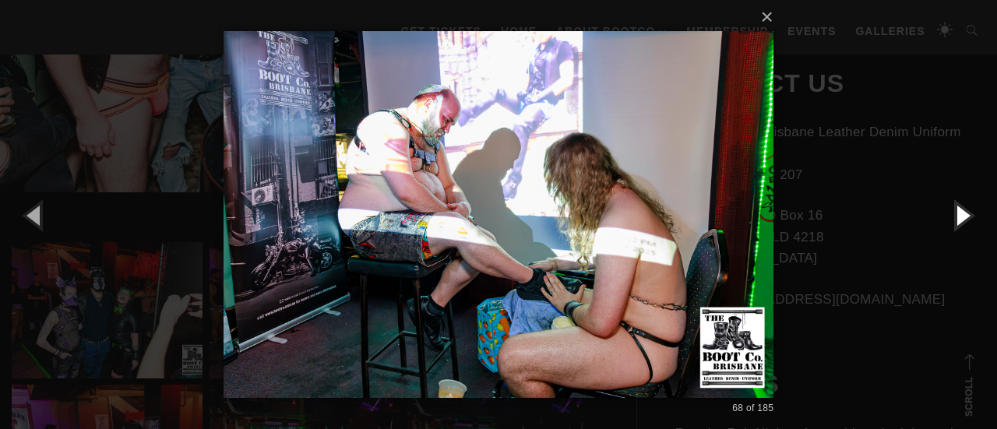
click at [960, 214] on button "button" at bounding box center [962, 215] width 70 height 86
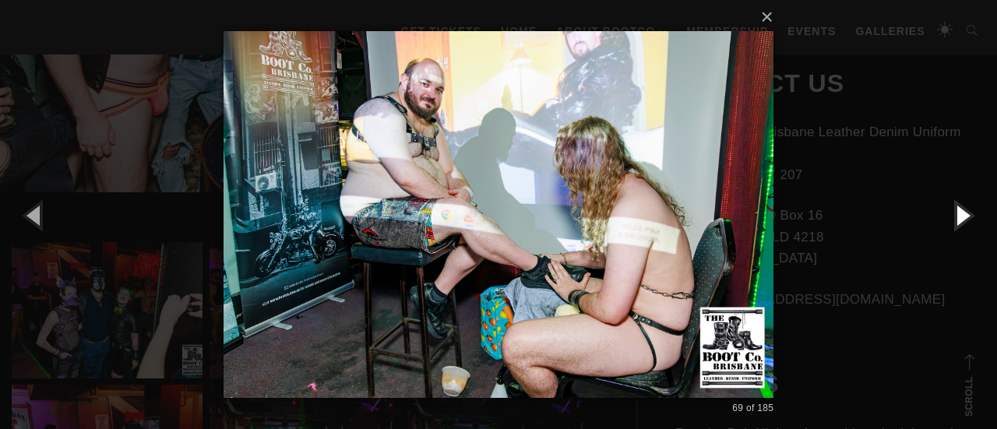
click at [960, 214] on button "button" at bounding box center [962, 215] width 70 height 86
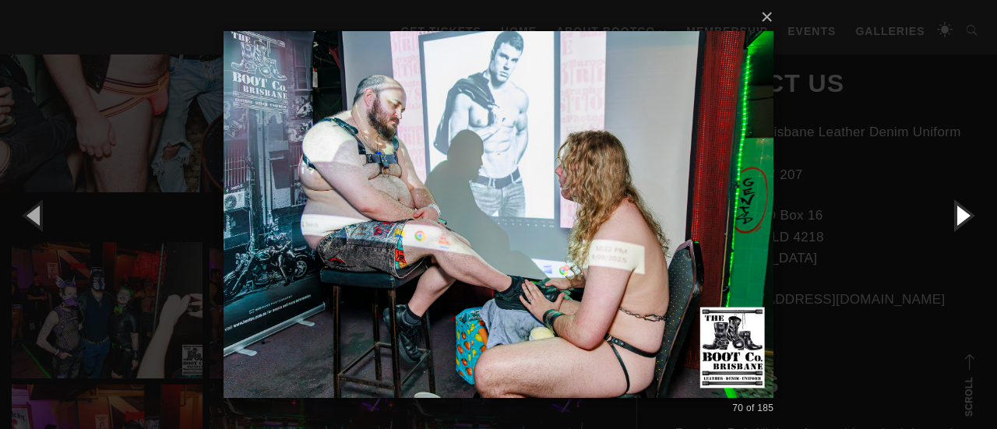
click at [960, 214] on button "button" at bounding box center [962, 215] width 70 height 86
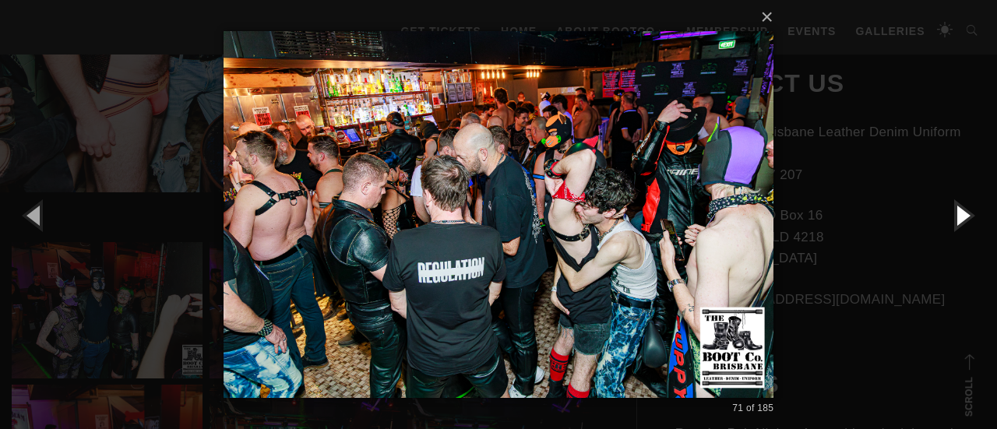
click at [960, 214] on button "button" at bounding box center [962, 215] width 70 height 86
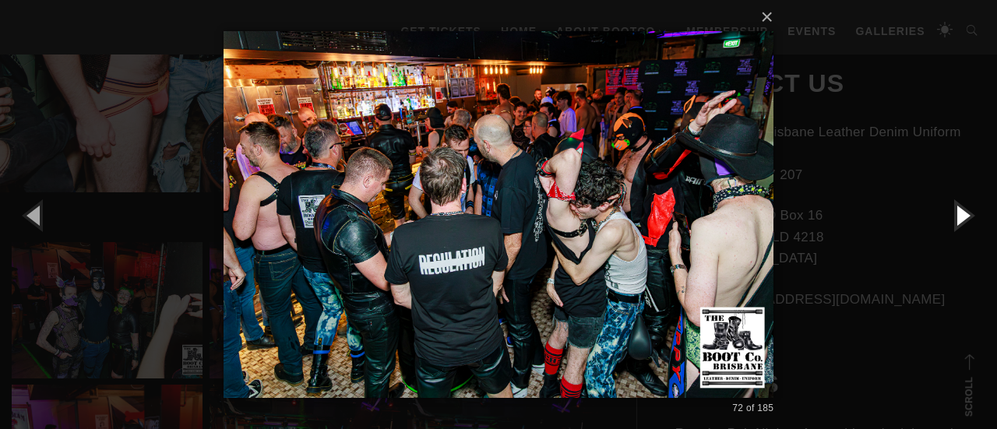
click at [960, 214] on button "button" at bounding box center [962, 215] width 70 height 86
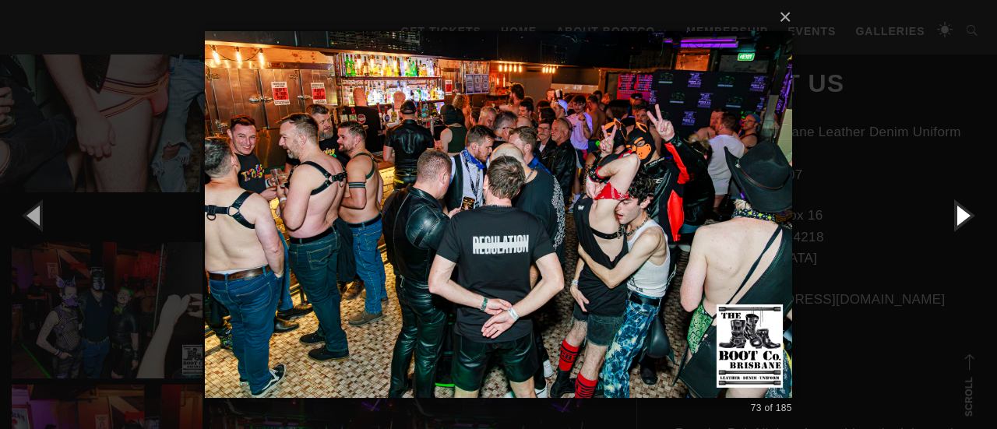
click at [960, 214] on button "button" at bounding box center [962, 215] width 70 height 86
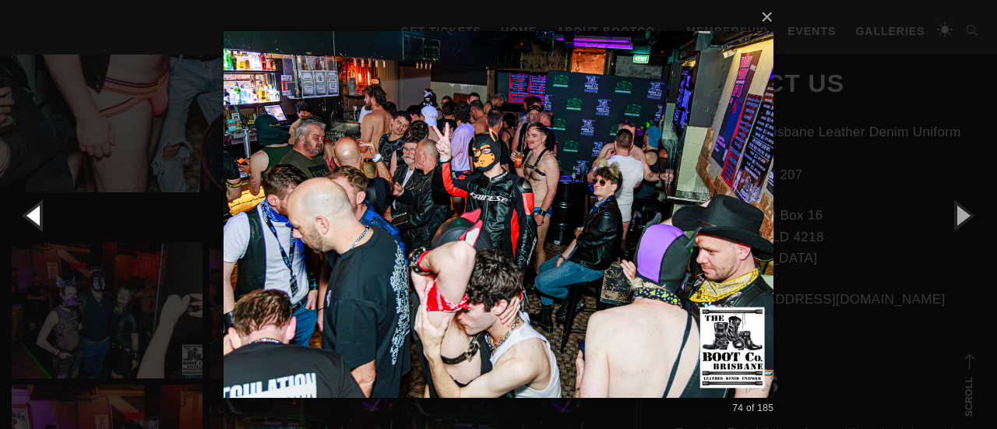
click at [33, 222] on button "button" at bounding box center [35, 215] width 70 height 86
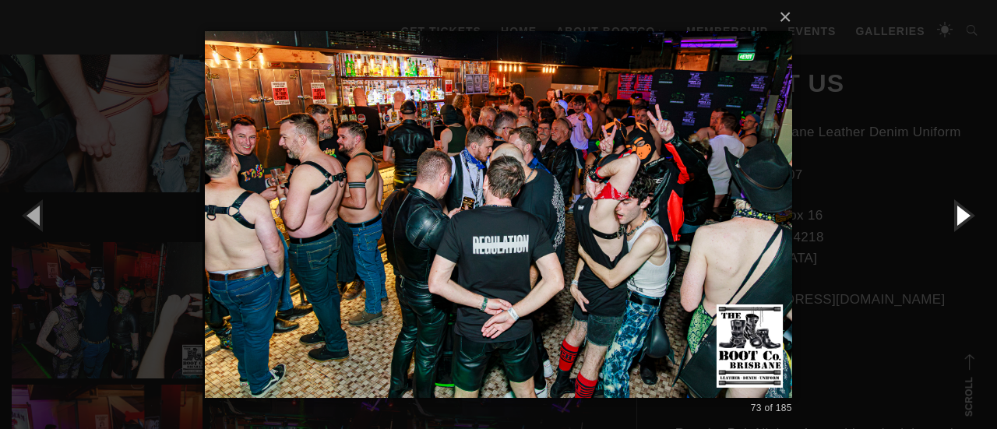
click at [954, 213] on button "button" at bounding box center [962, 215] width 70 height 86
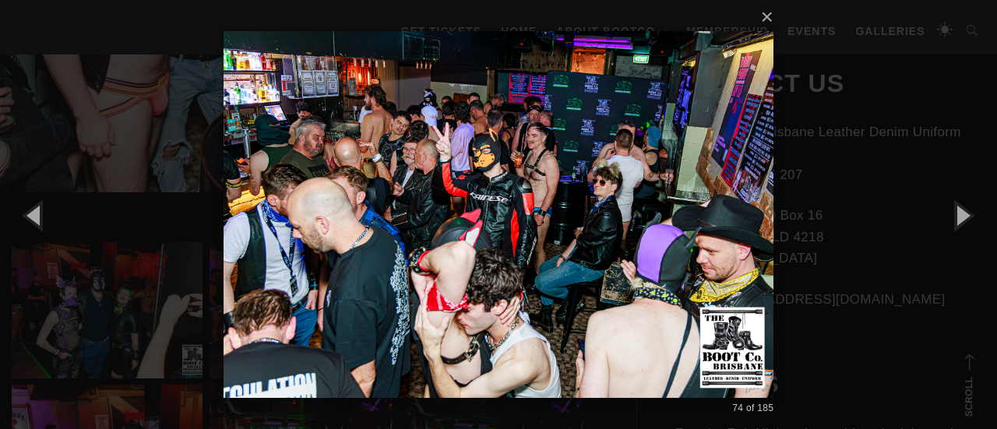
click at [30, 319] on div "× 74 of 185 Loading..." at bounding box center [498, 214] width 997 height 429
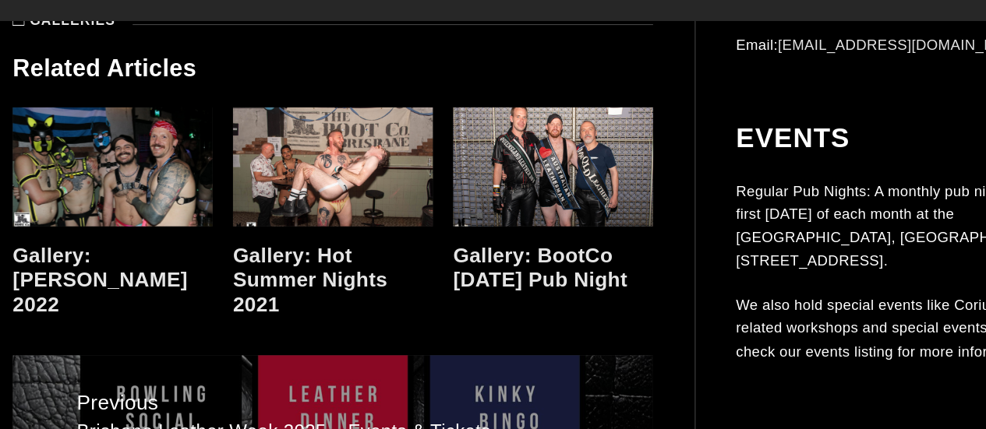
scroll to position [11703, 0]
